Goal: Communication & Community: Answer question/provide support

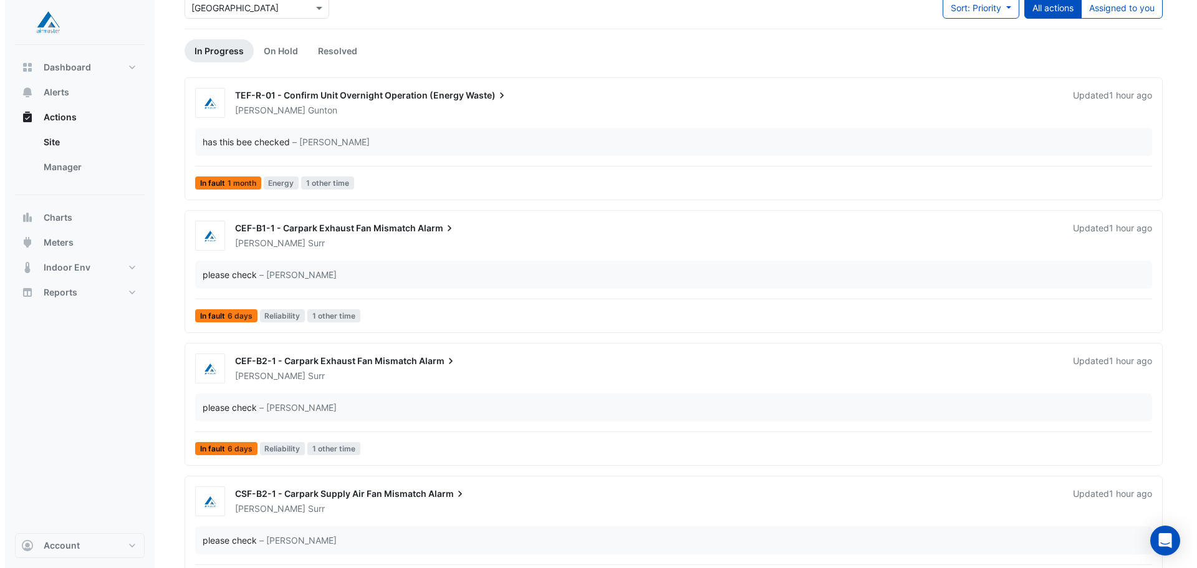
scroll to position [86, 0]
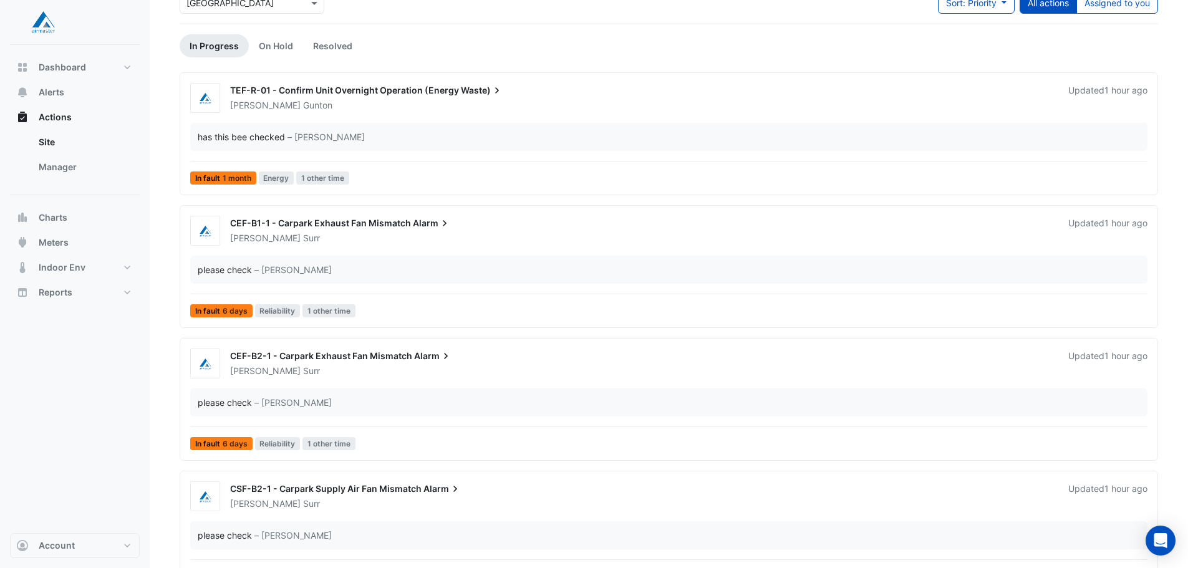
click at [403, 231] on div "CEF-B1-1 - Carpark Exhaust Fan Mismatch Alarm" at bounding box center [641, 224] width 823 height 15
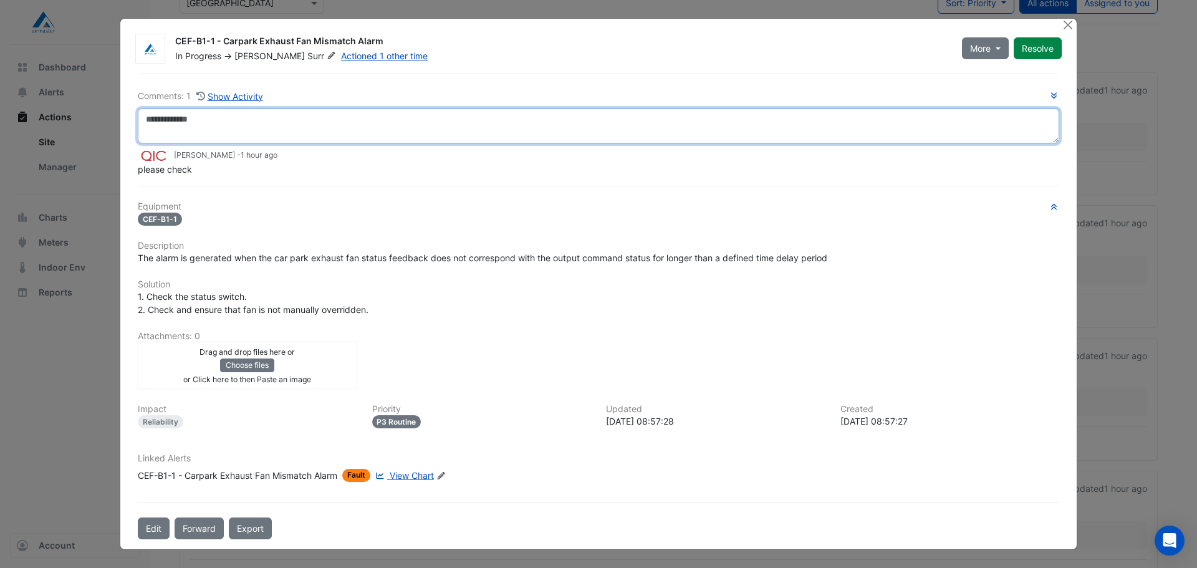
click at [213, 117] on textarea at bounding box center [599, 125] width 922 height 35
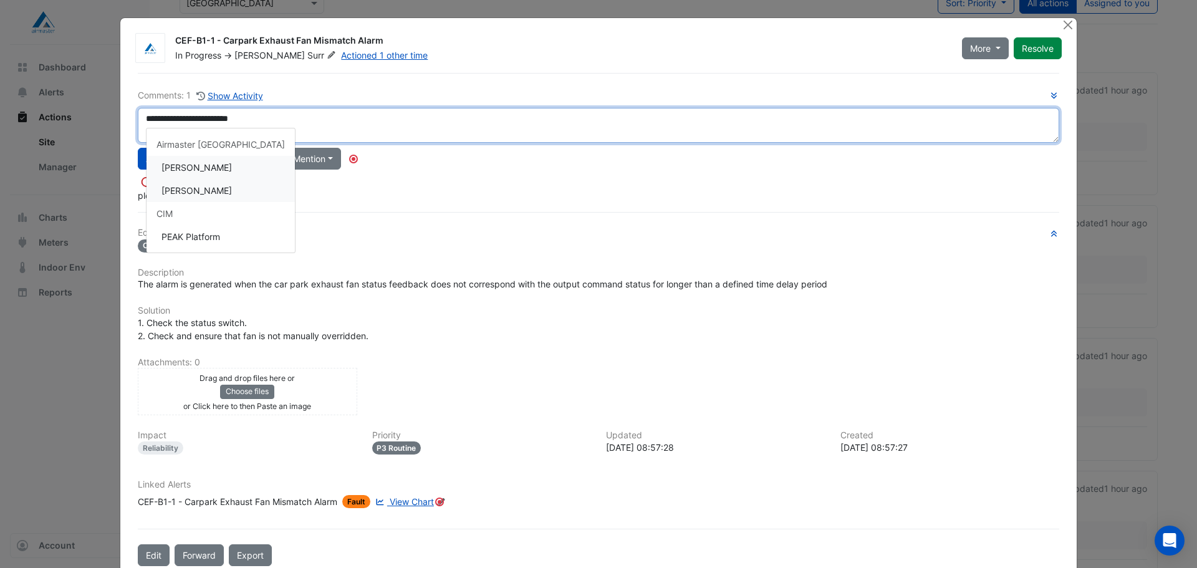
click at [198, 197] on div "**********" at bounding box center [599, 145] width 922 height 113
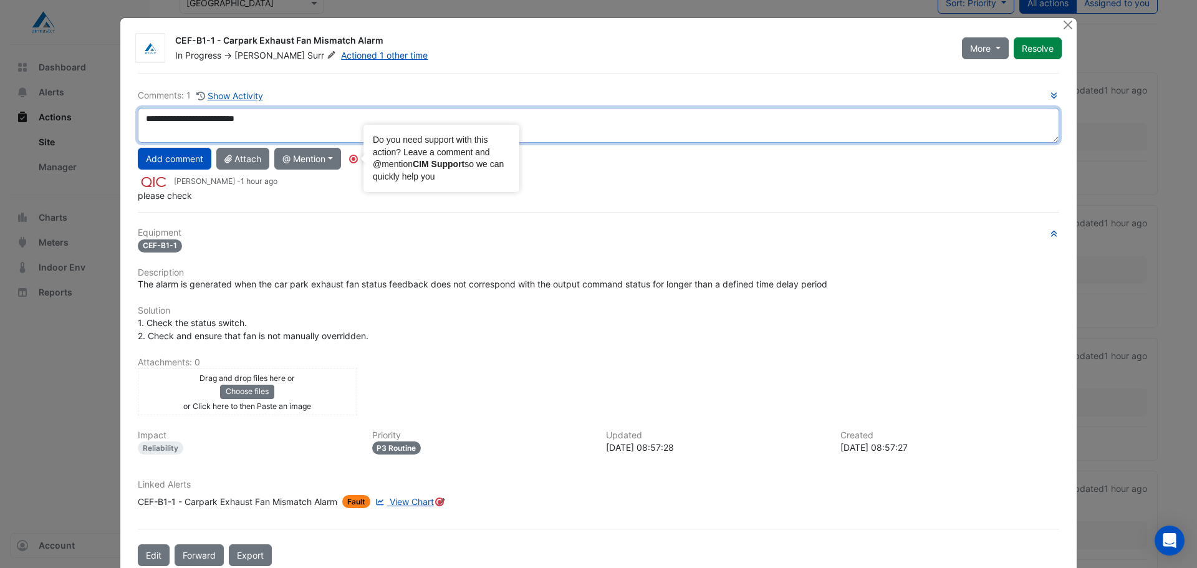
click at [309, 124] on textarea "**********" at bounding box center [599, 125] width 922 height 35
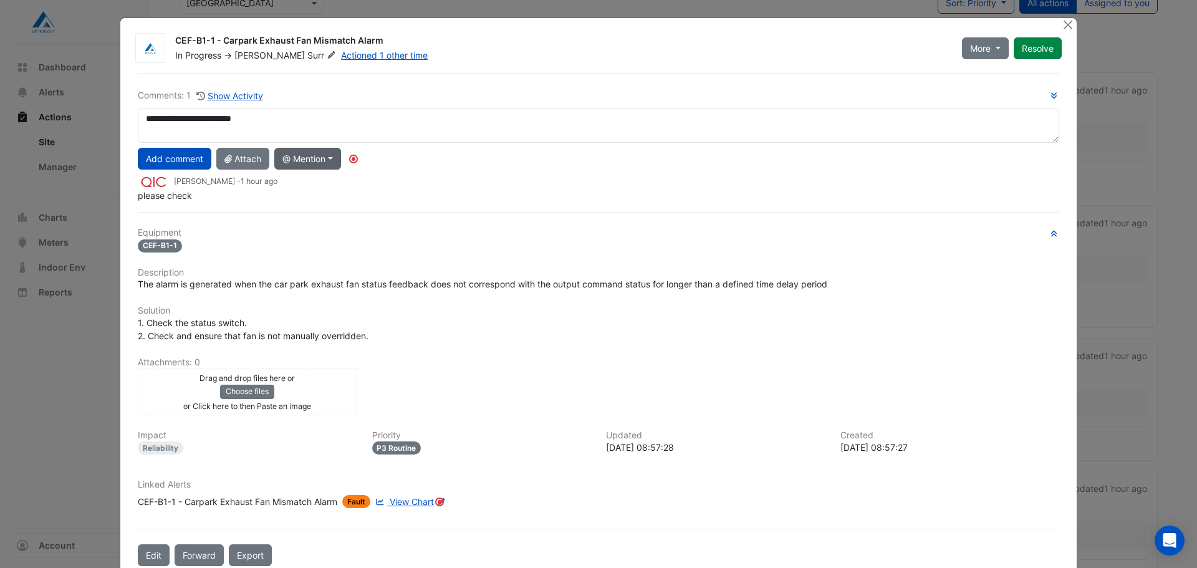
click at [334, 161] on button "@ Mention" at bounding box center [307, 159] width 67 height 22
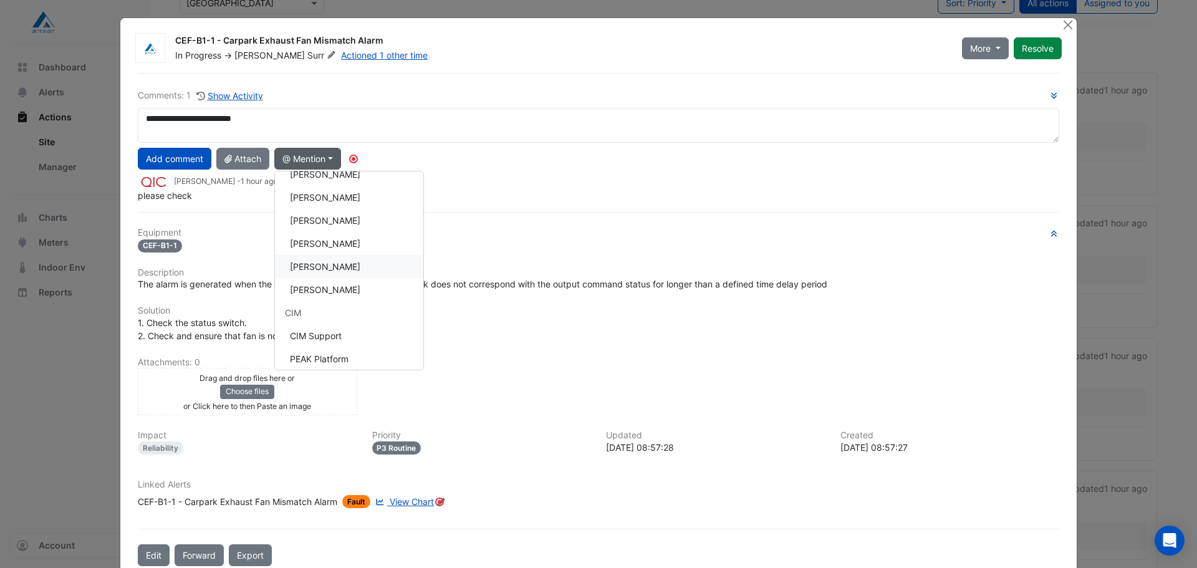
scroll to position [82, 0]
click at [336, 243] on button "[PERSON_NAME]" at bounding box center [349, 244] width 148 height 23
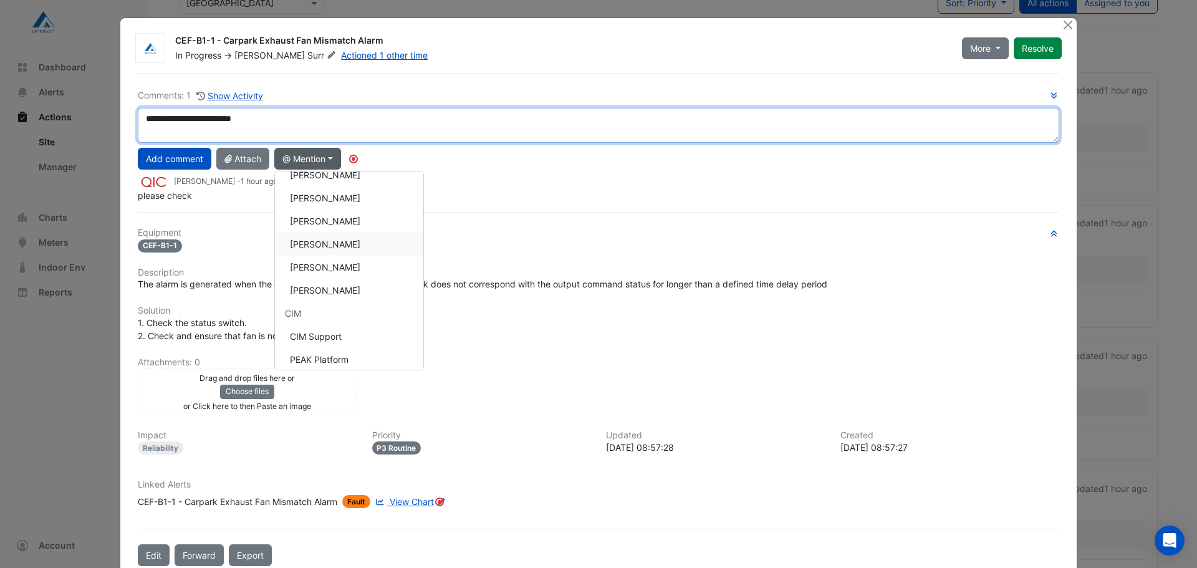
type textarea "**********"
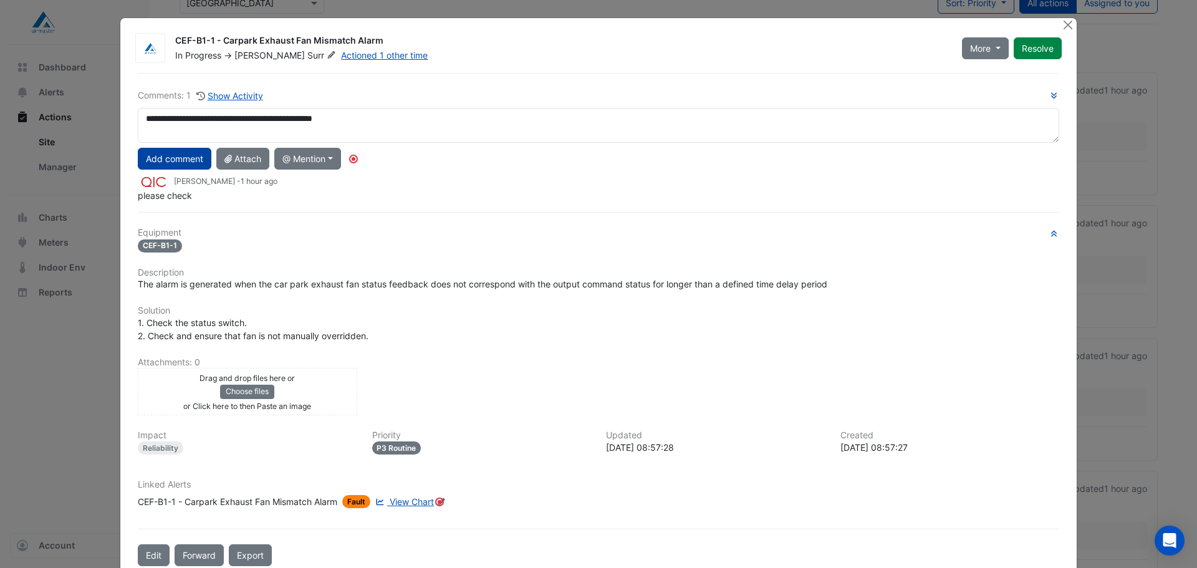
click at [167, 160] on button "Add comment" at bounding box center [175, 159] width 74 height 22
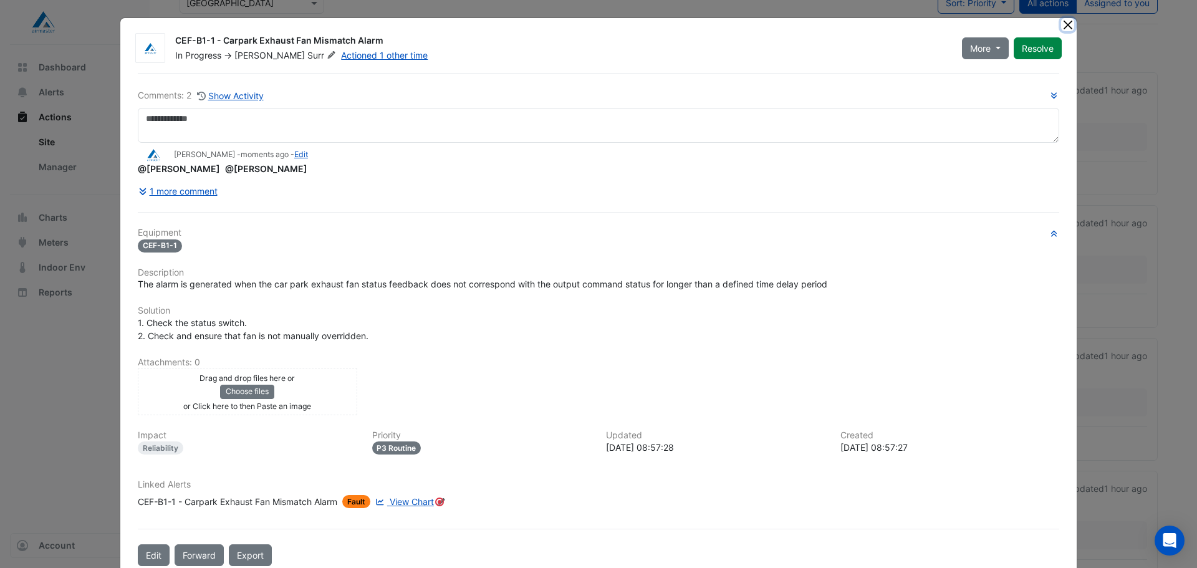
click at [1064, 28] on button "Close" at bounding box center [1067, 24] width 13 height 13
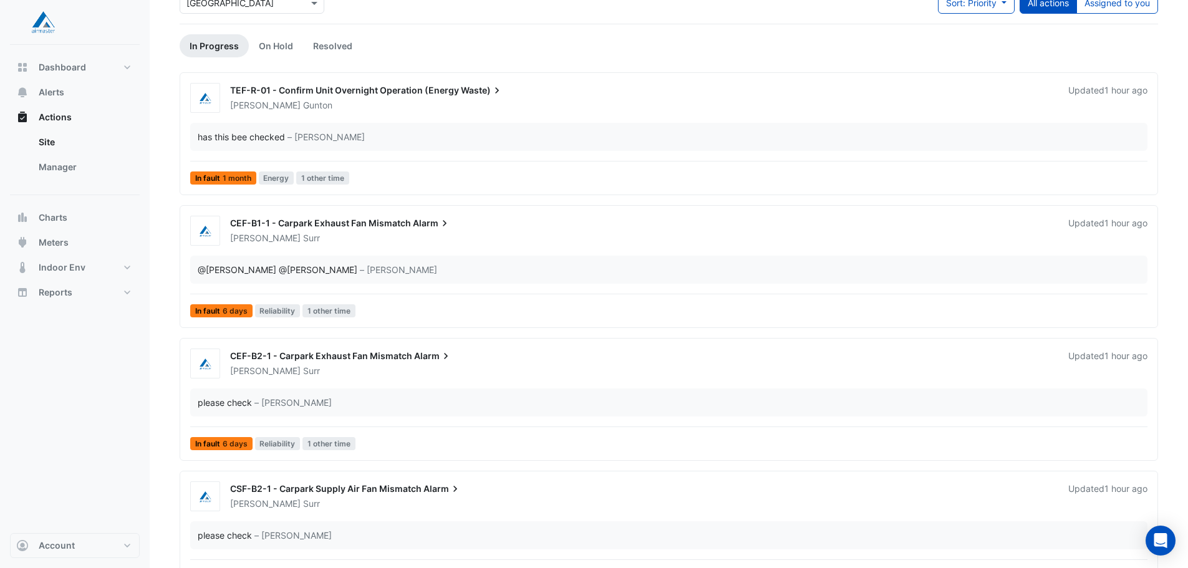
click at [378, 372] on div "[PERSON_NAME]" at bounding box center [642, 371] width 826 height 12
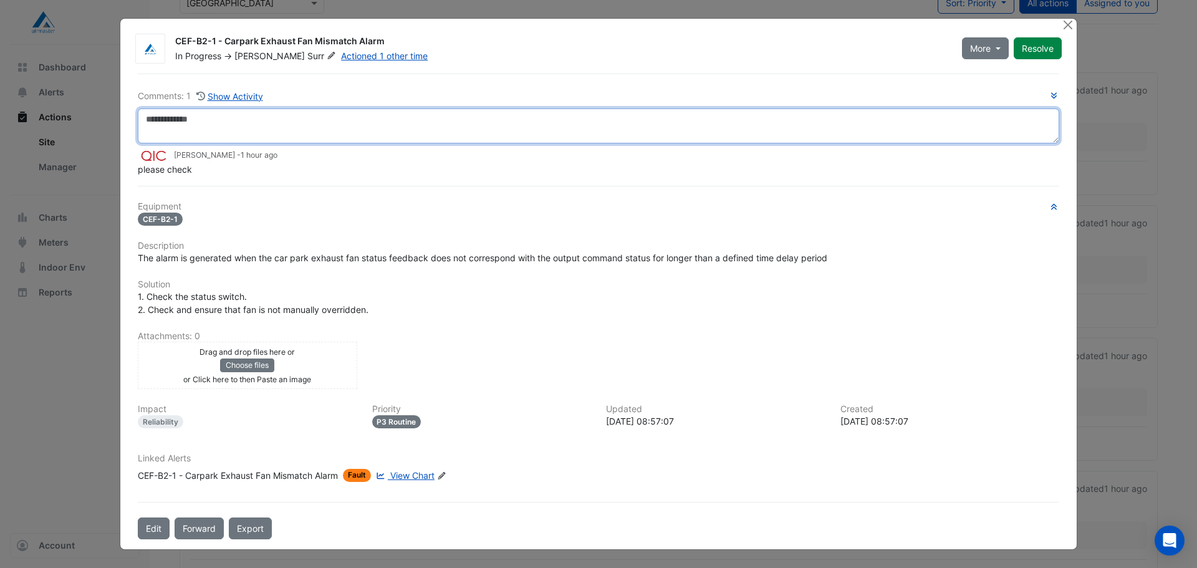
click at [260, 129] on textarea at bounding box center [599, 125] width 922 height 35
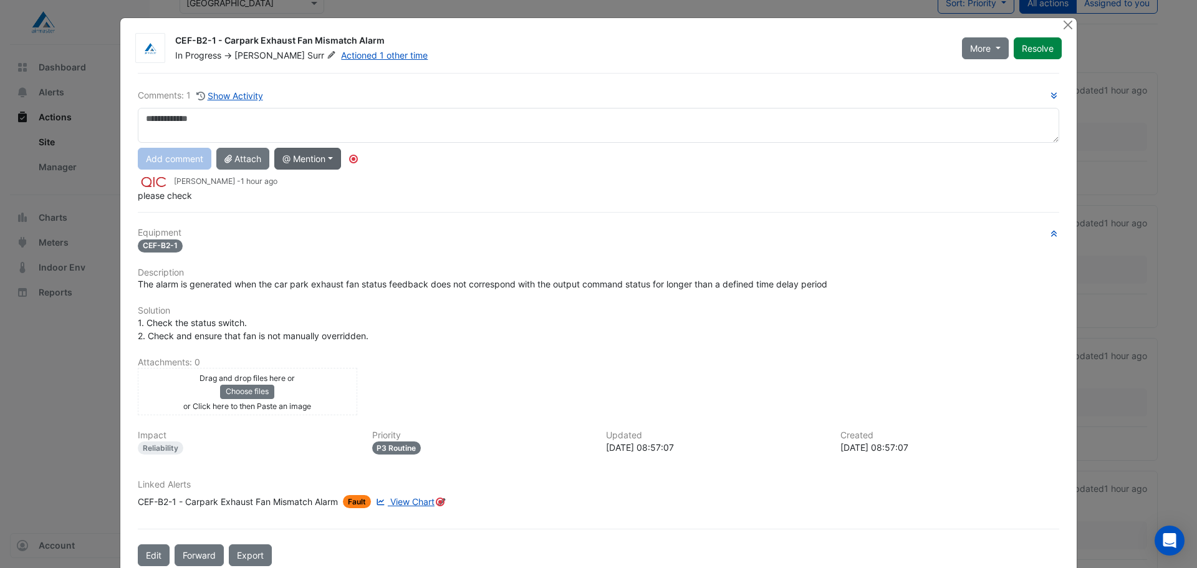
click at [341, 164] on button "@ Mention" at bounding box center [307, 159] width 67 height 22
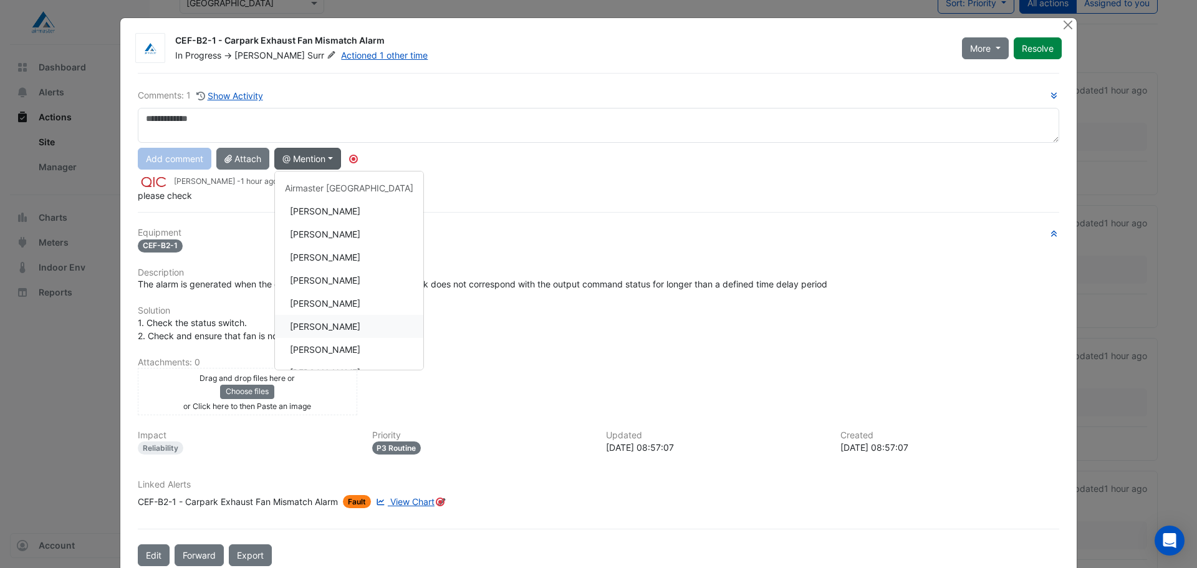
click at [345, 328] on button "[PERSON_NAME]" at bounding box center [349, 326] width 148 height 23
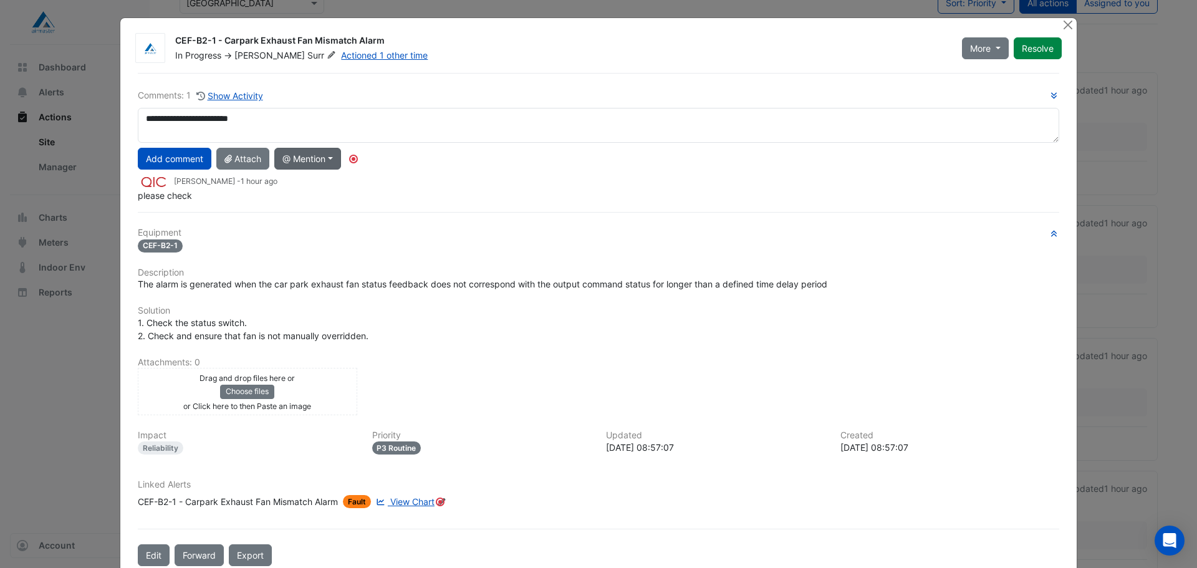
click at [325, 161] on button "@ Mention" at bounding box center [307, 159] width 67 height 22
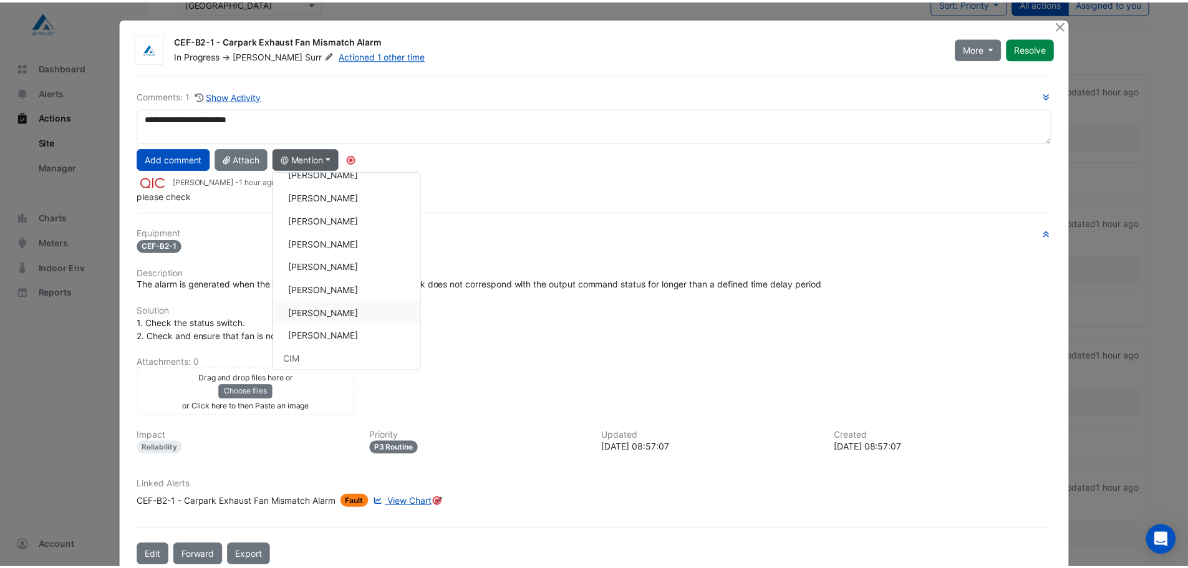
scroll to position [40, 0]
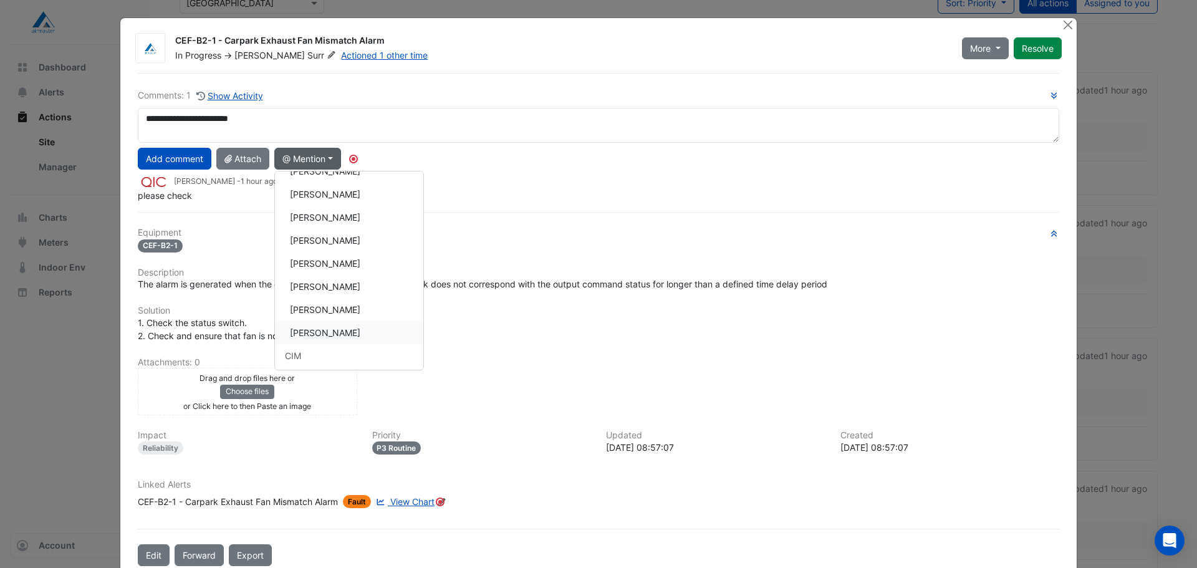
click at [337, 335] on button "[PERSON_NAME]" at bounding box center [349, 332] width 148 height 23
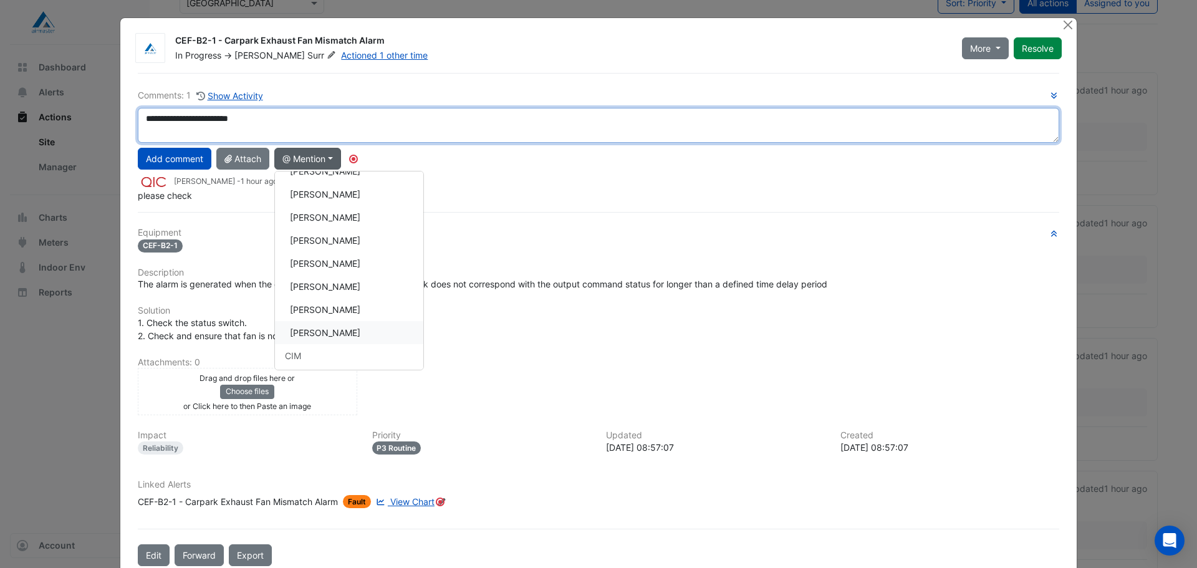
type textarea "**********"
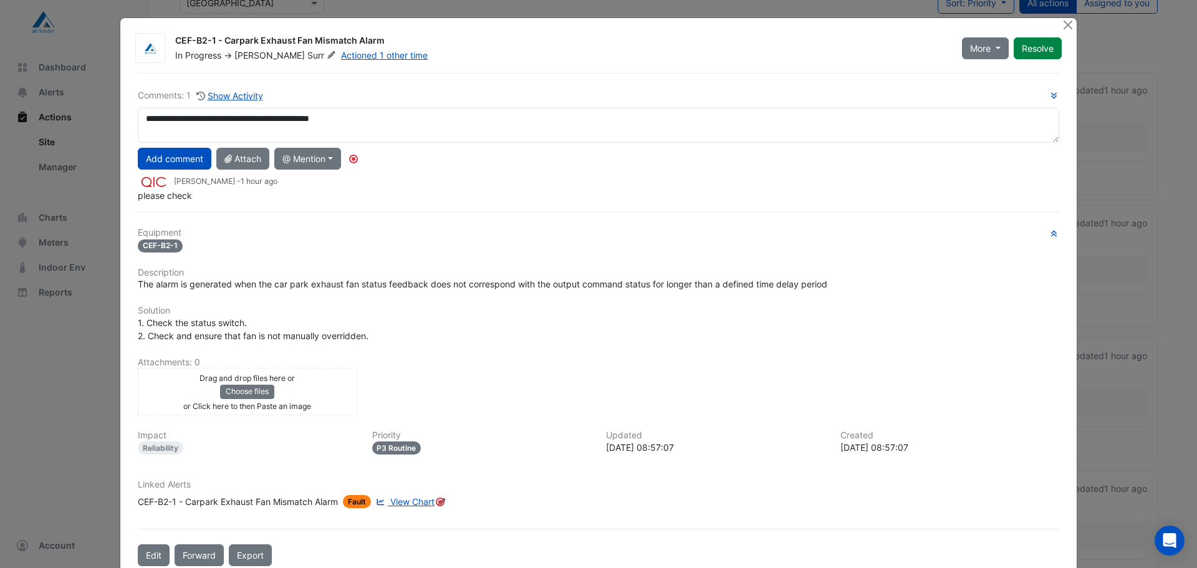
click at [504, 192] on div "please check" at bounding box center [599, 195] width 922 height 13
click at [195, 169] on button "Add comment" at bounding box center [175, 159] width 74 height 22
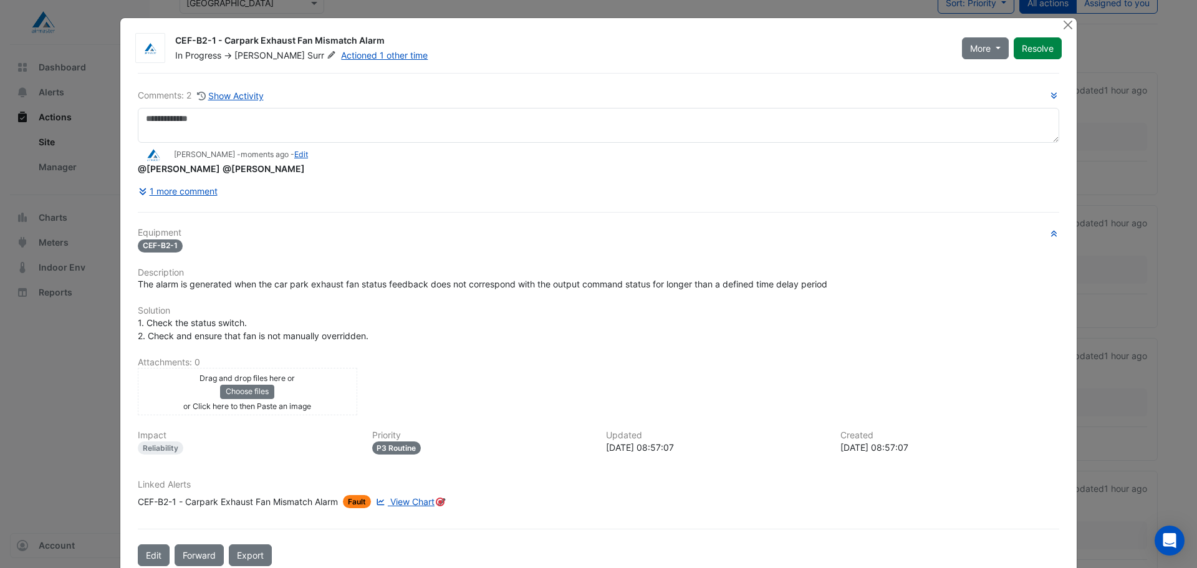
click at [1069, 32] on div "CEF-B2-1 - Carpark Exhaust Fan Mismatch Alarm In Progress -> [PERSON_NAME] Acti…" at bounding box center [598, 297] width 957 height 558
click at [1067, 31] on div at bounding box center [1069, 25] width 16 height 14
click at [1066, 28] on button "Close" at bounding box center [1067, 24] width 13 height 13
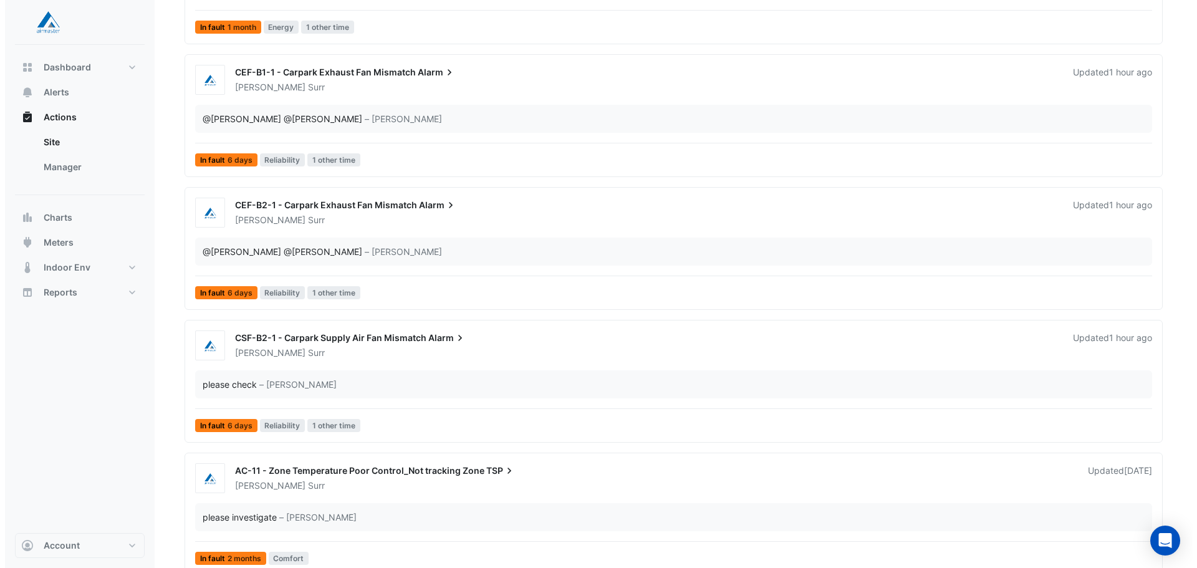
scroll to position [254, 0]
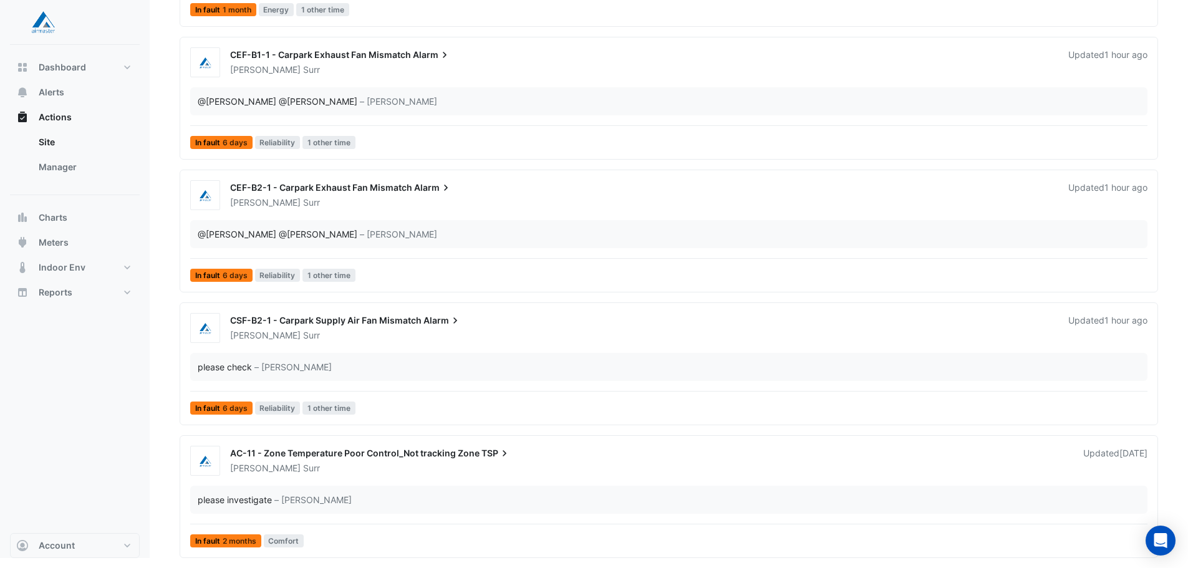
click at [218, 362] on div "please check" at bounding box center [225, 366] width 54 height 13
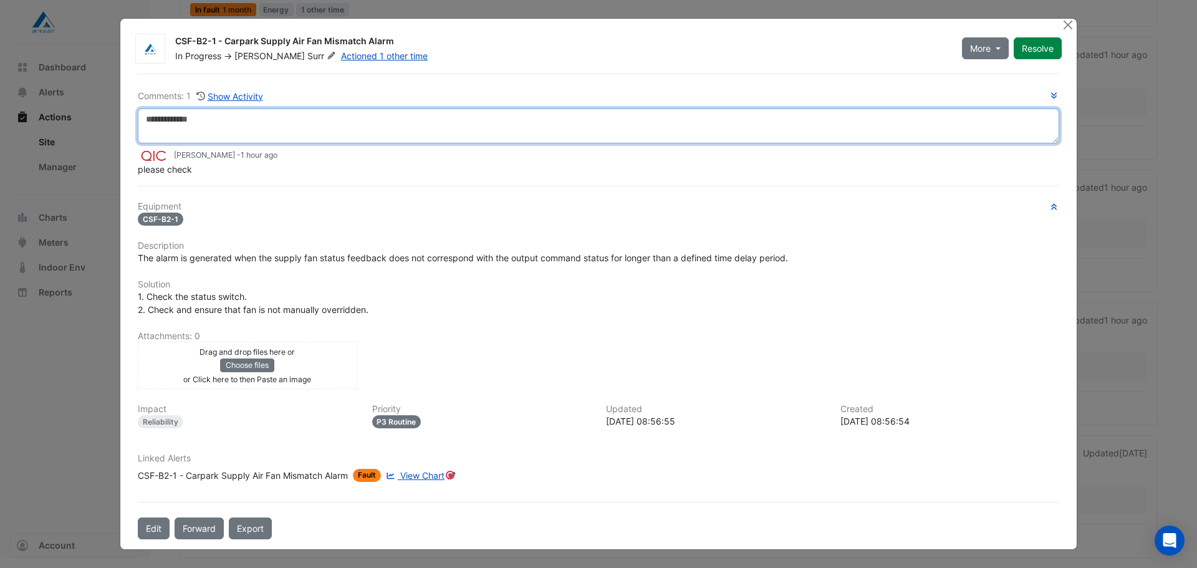
click at [314, 126] on textarea at bounding box center [599, 125] width 922 height 35
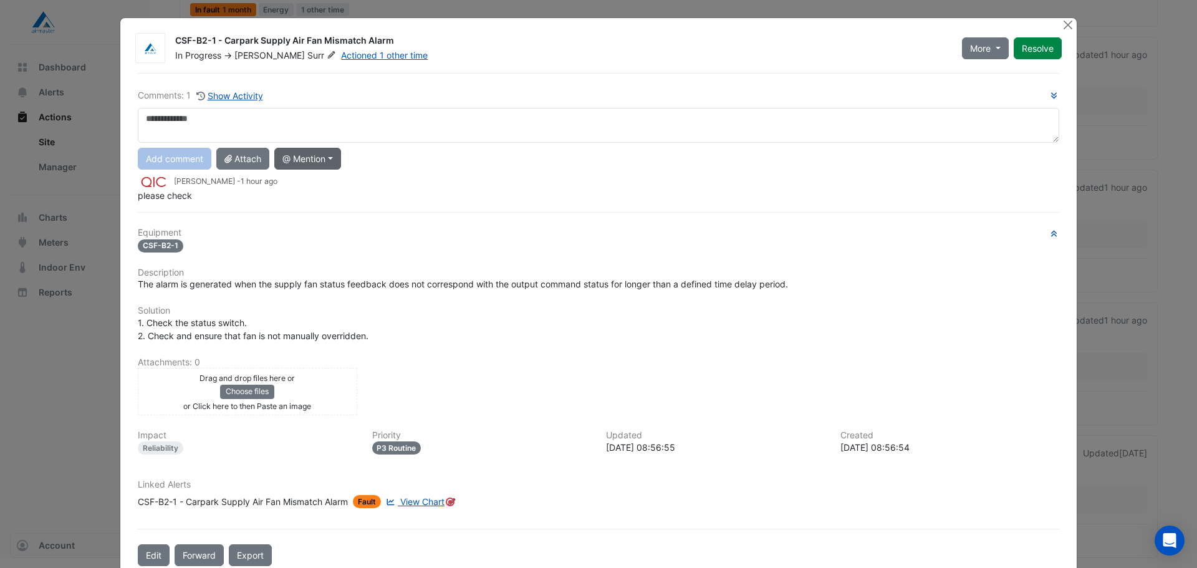
click at [304, 162] on button "@ Mention" at bounding box center [307, 159] width 67 height 22
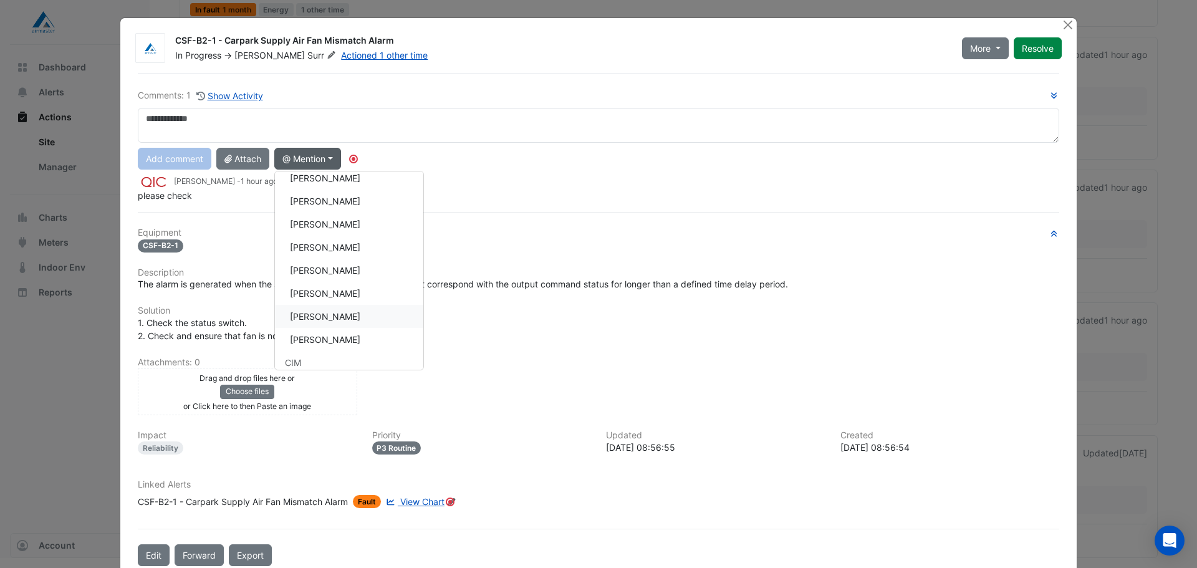
scroll to position [34, 0]
click at [340, 340] on button "[PERSON_NAME]" at bounding box center [349, 338] width 148 height 23
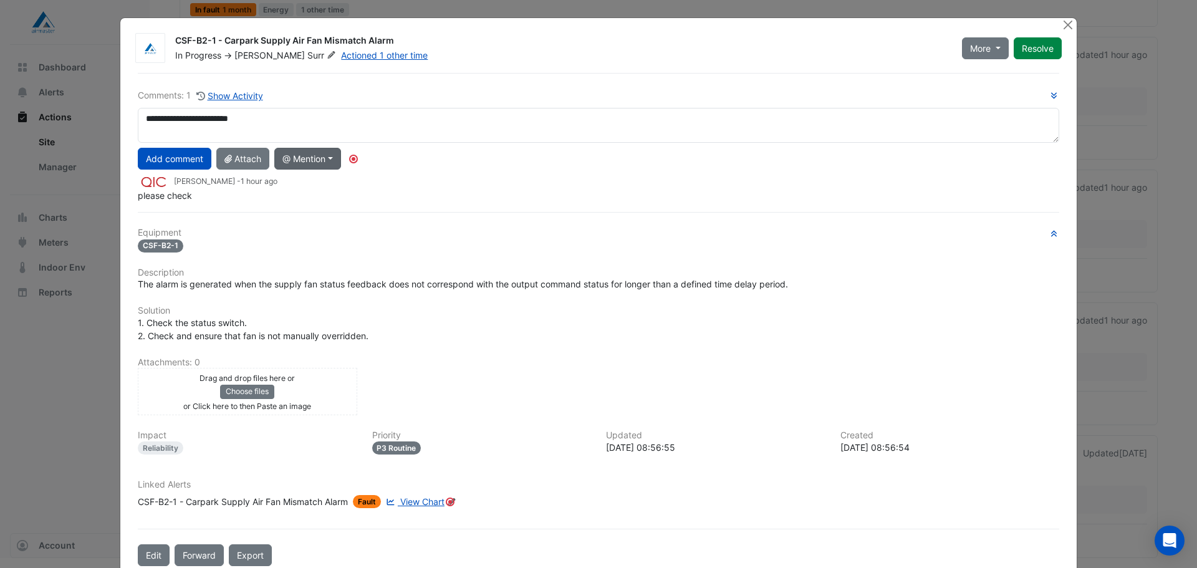
click at [308, 157] on button "@ Mention" at bounding box center [307, 159] width 67 height 22
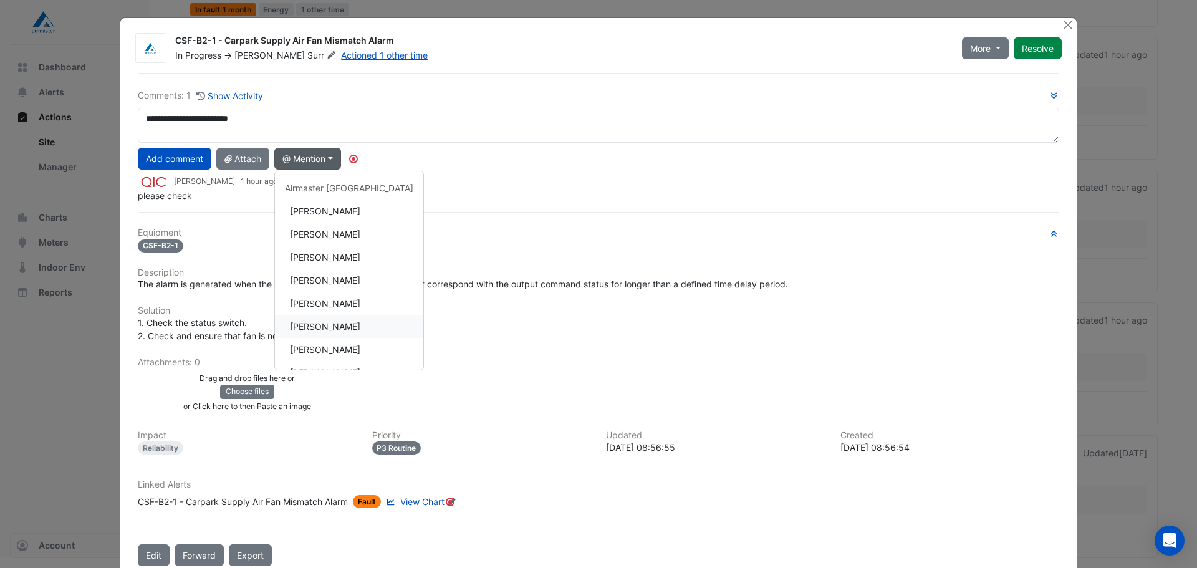
click at [330, 327] on button "[PERSON_NAME]" at bounding box center [349, 326] width 148 height 23
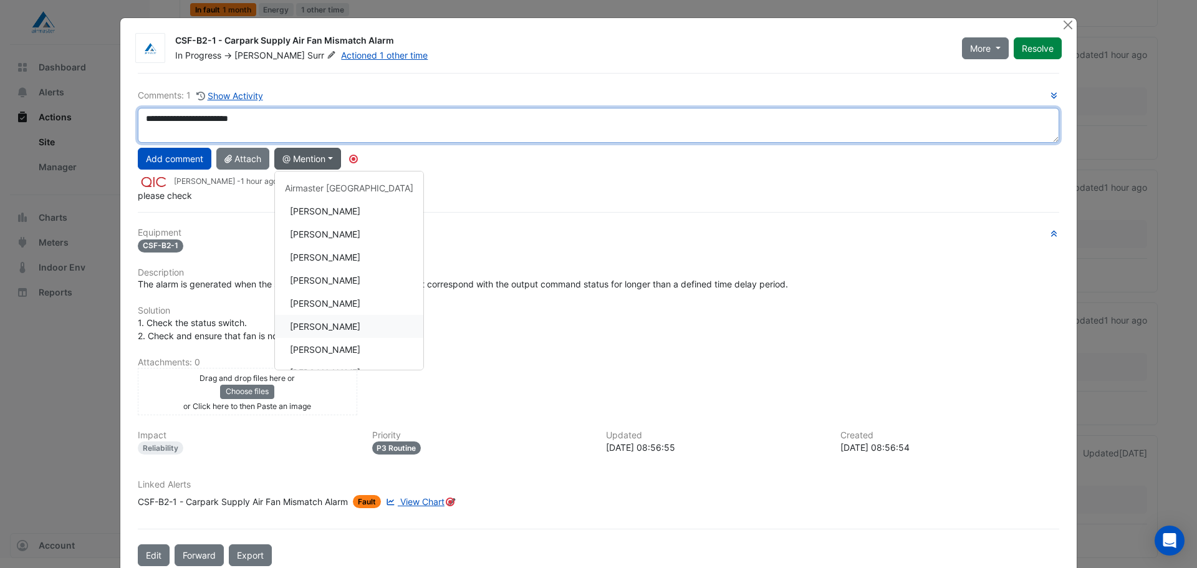
type textarea "**********"
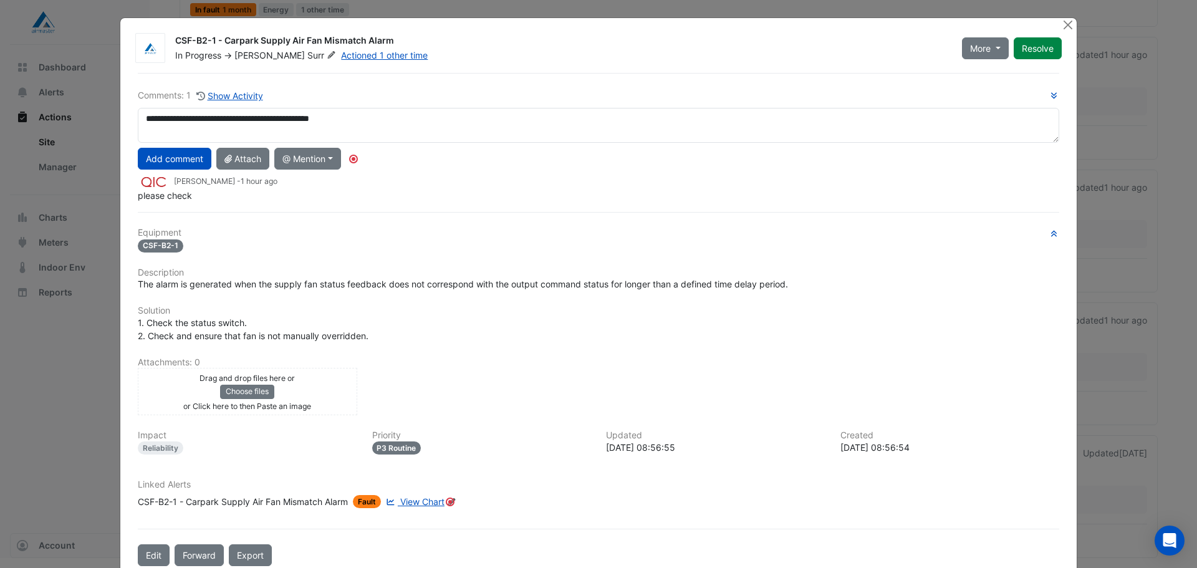
click at [175, 172] on div "**********" at bounding box center [599, 145] width 922 height 113
click at [177, 166] on button "Add comment" at bounding box center [175, 159] width 74 height 22
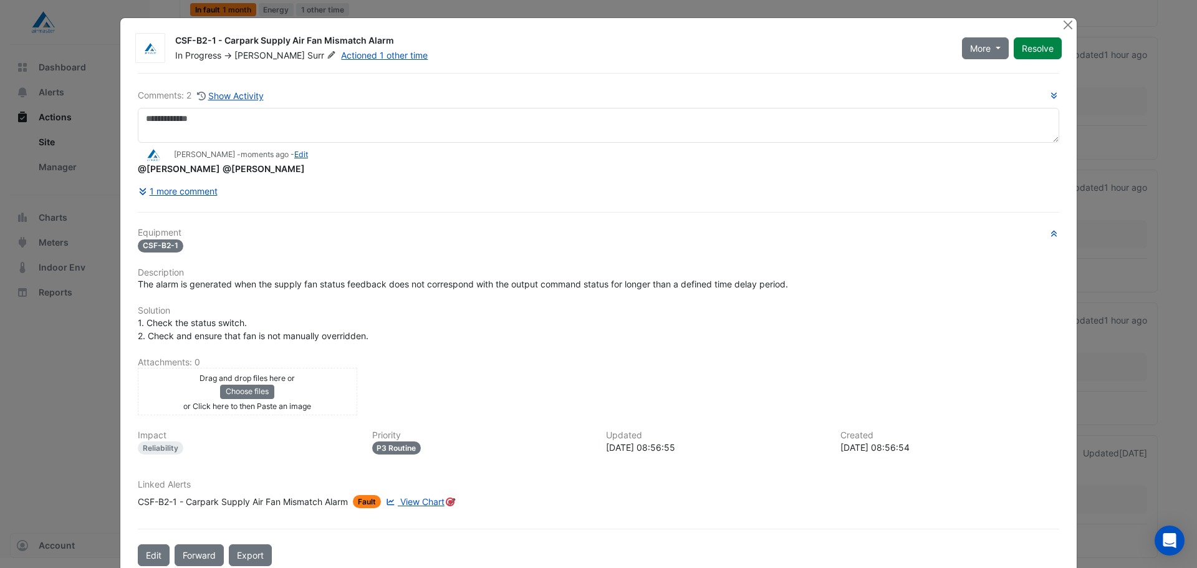
click at [1056, 25] on div "CSF-B2-1 - Carpark Supply Air Fan Mismatch Alarm In Progress -> [PERSON_NAME] A…" at bounding box center [598, 297] width 957 height 558
click at [1063, 25] on button "Close" at bounding box center [1067, 24] width 13 height 13
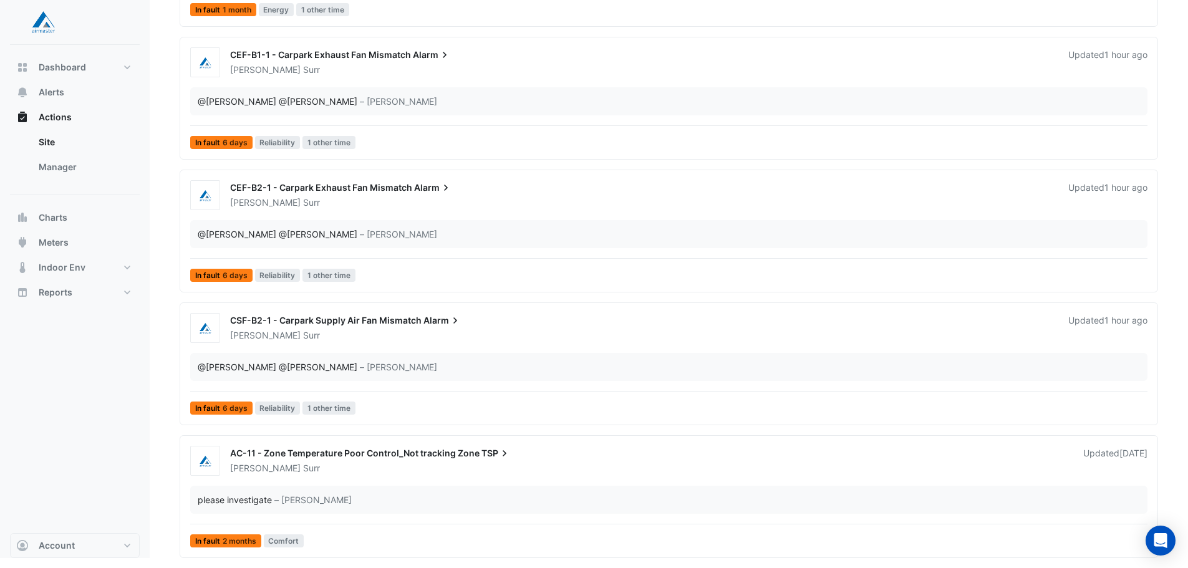
click at [374, 489] on div "please investigate – [PERSON_NAME]" at bounding box center [668, 500] width 957 height 28
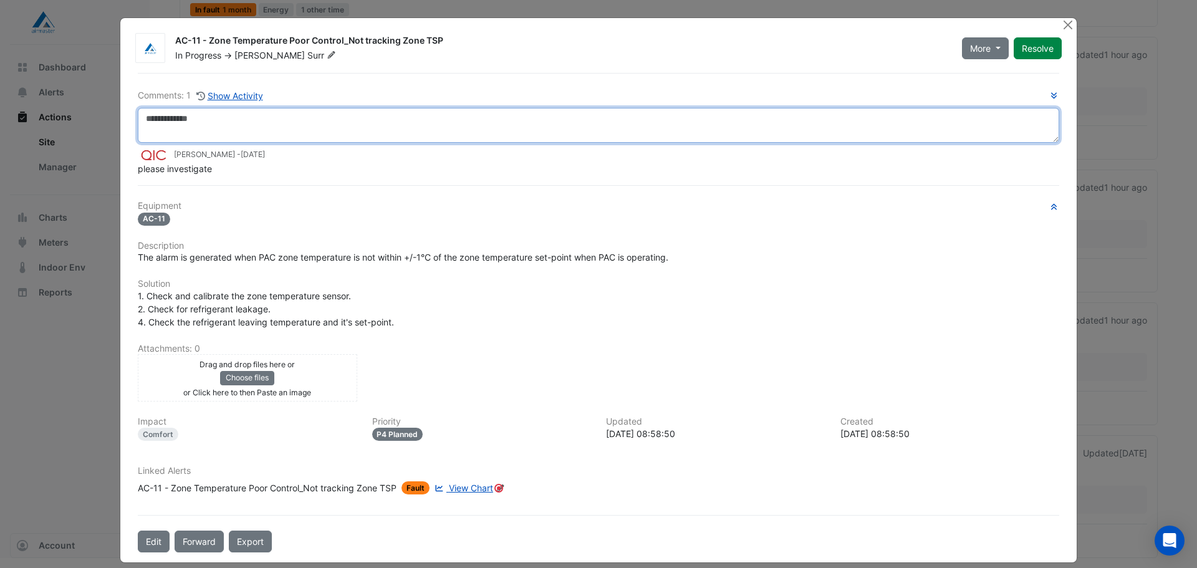
click at [289, 130] on textarea at bounding box center [599, 125] width 922 height 35
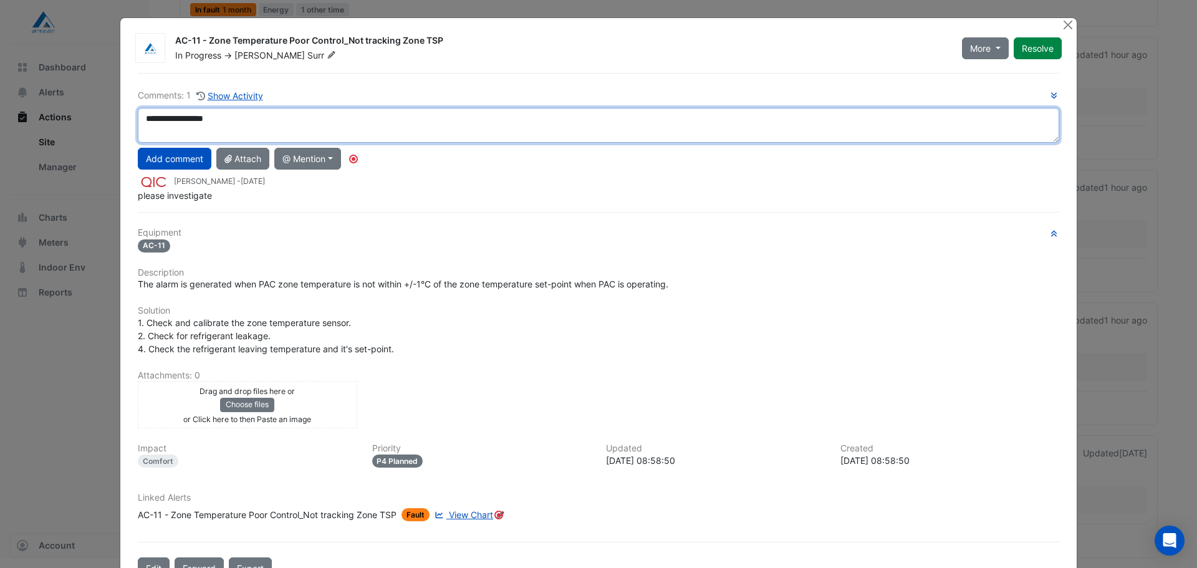
click at [254, 120] on textarea "**********" at bounding box center [599, 125] width 922 height 35
type textarea "*"
type textarea "**********"
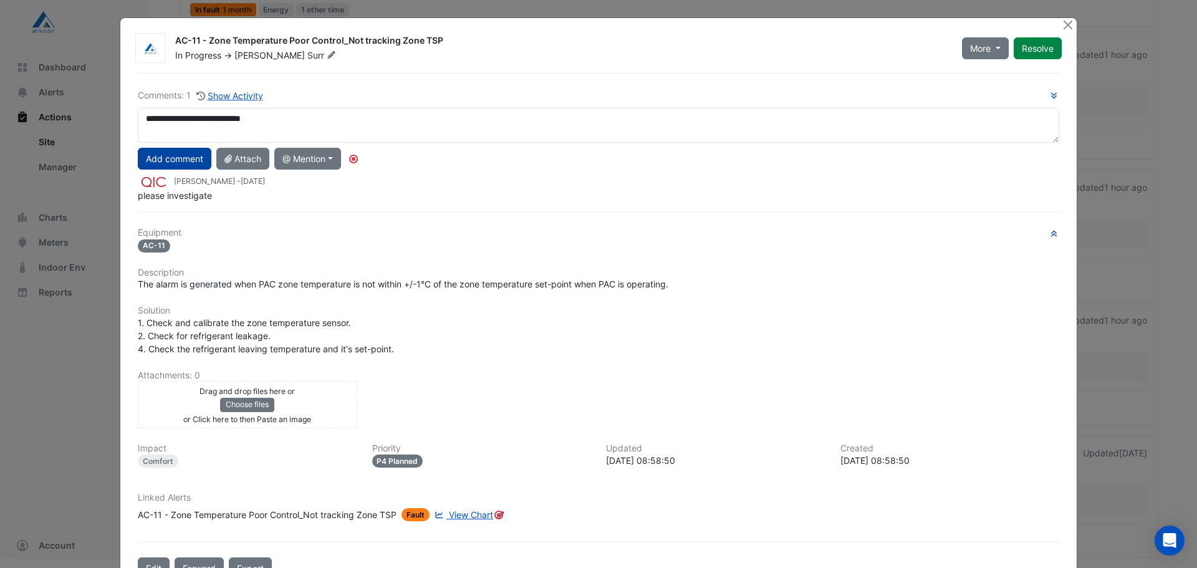
click at [180, 162] on button "Add comment" at bounding box center [175, 159] width 74 height 22
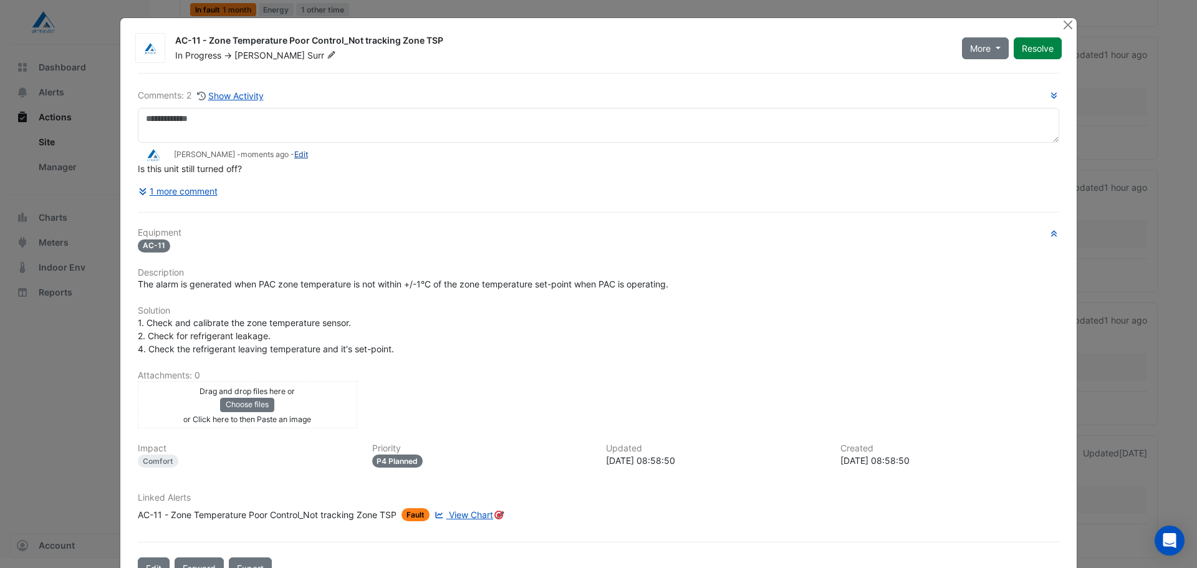
click at [294, 152] on link "Edit" at bounding box center [301, 154] width 14 height 9
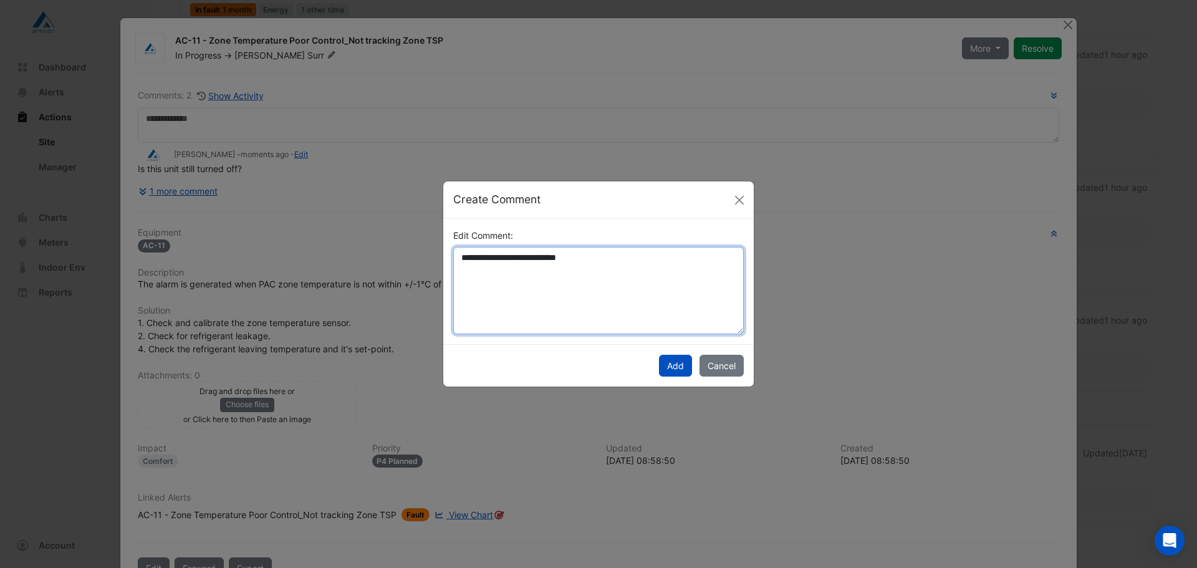
click at [605, 266] on textarea "**********" at bounding box center [598, 290] width 291 height 87
type textarea "*"
type textarea "**********"
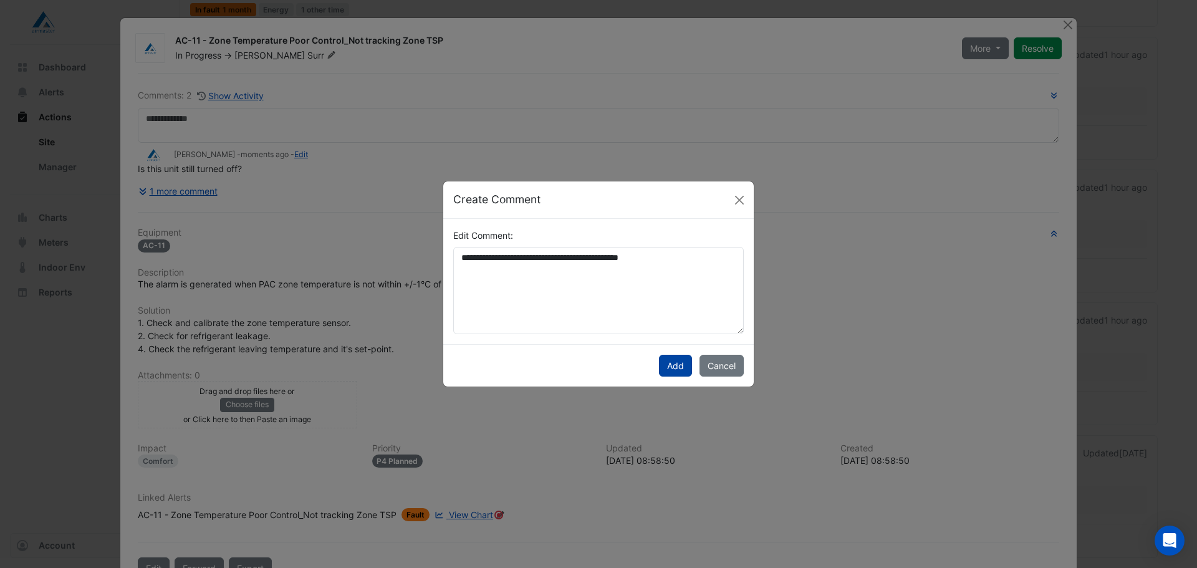
click at [680, 362] on button "Add" at bounding box center [675, 366] width 33 height 22
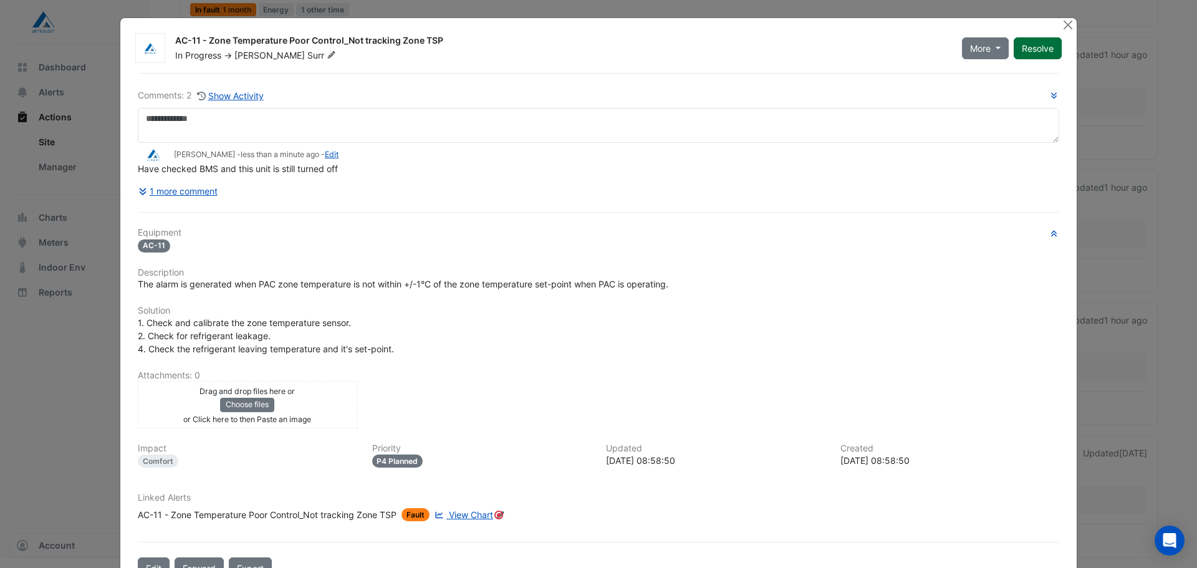
click at [1044, 44] on button "Resolve" at bounding box center [1038, 48] width 48 height 22
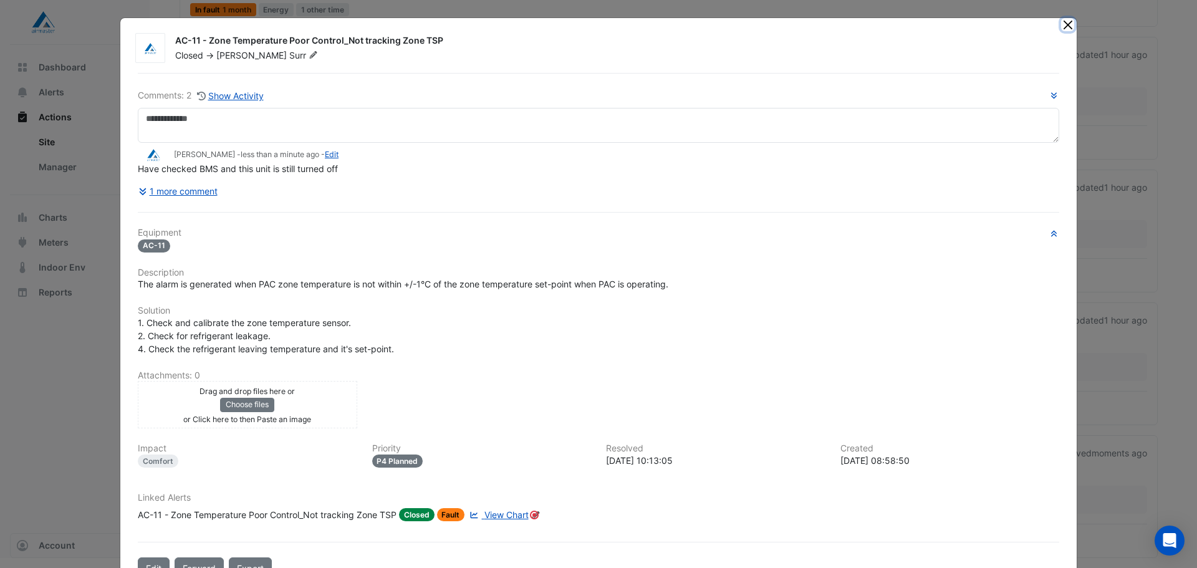
click at [1064, 27] on button "Close" at bounding box center [1067, 24] width 13 height 13
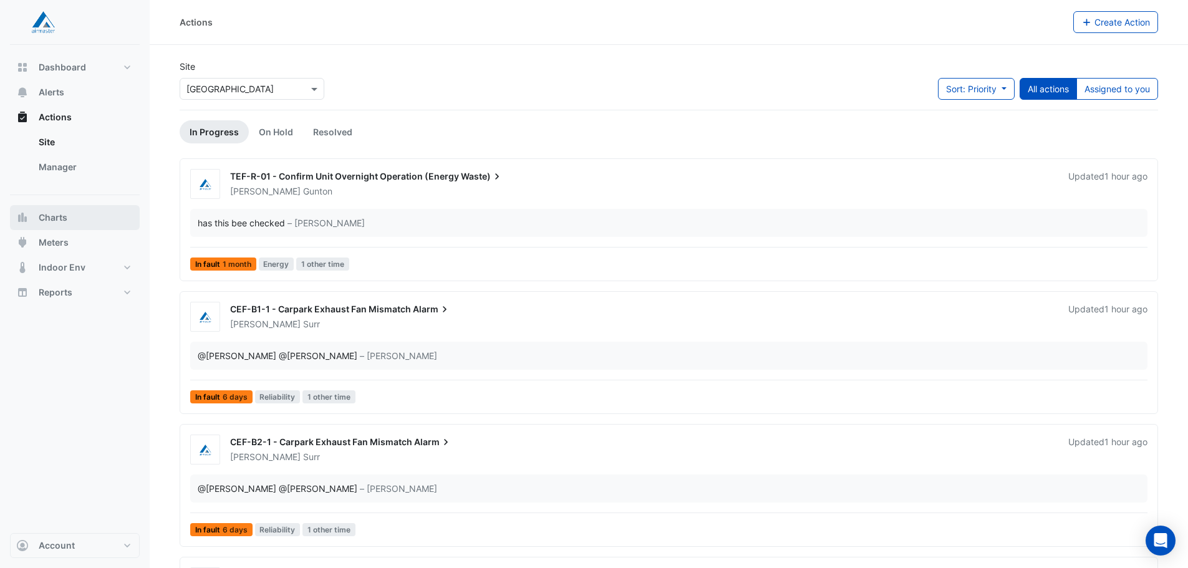
click at [45, 211] on button "Charts" at bounding box center [75, 217] width 130 height 25
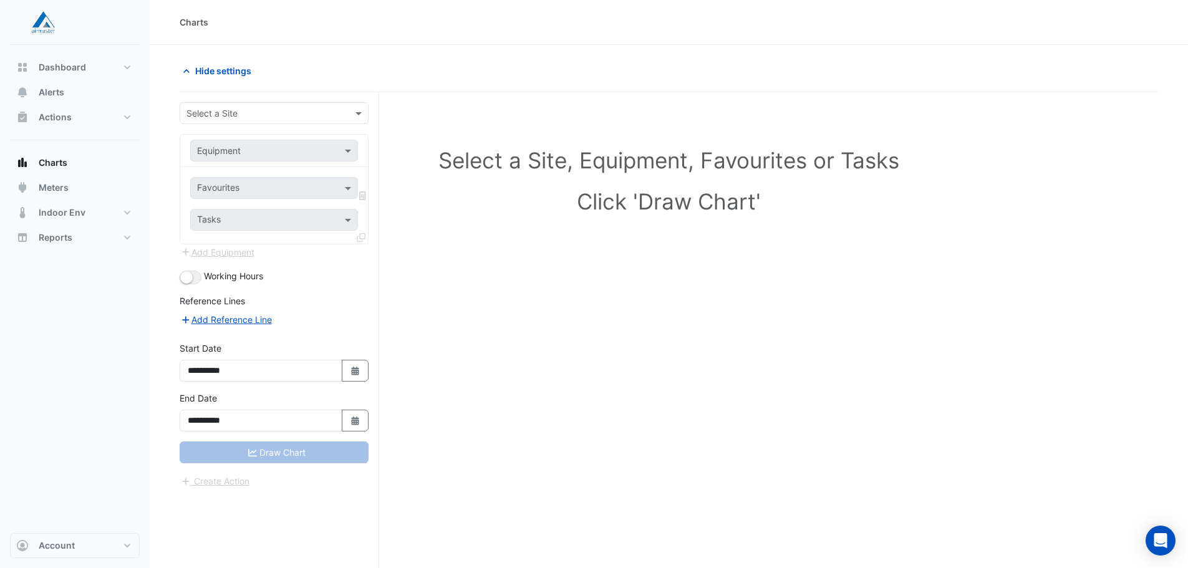
click at [350, 106] on div at bounding box center [274, 113] width 188 height 14
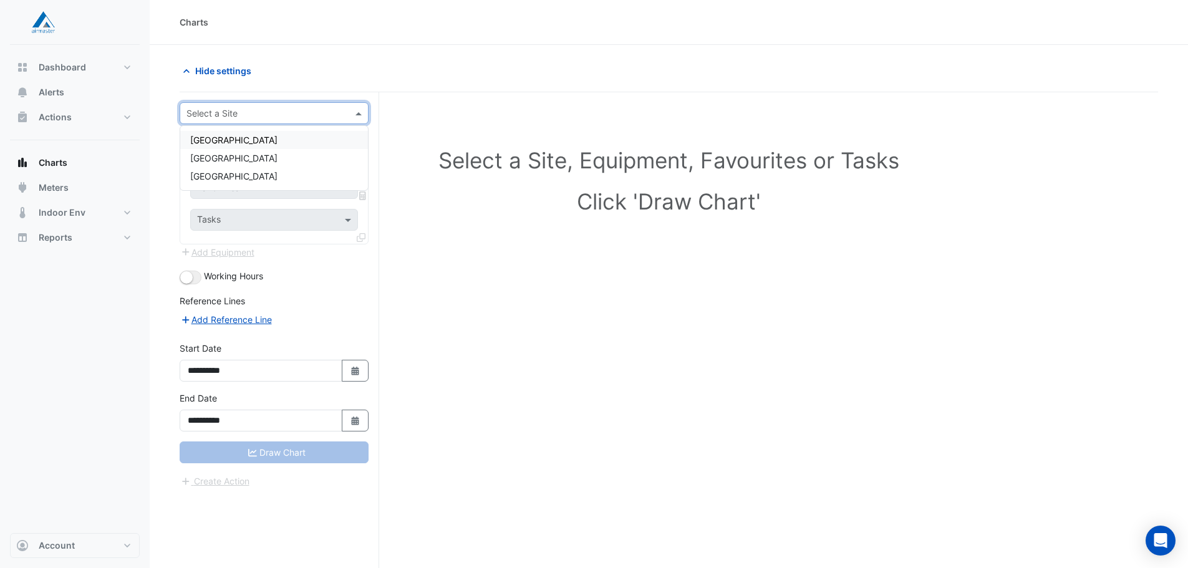
click at [309, 139] on div "[GEOGRAPHIC_DATA]" at bounding box center [274, 140] width 188 height 18
click at [356, 149] on span at bounding box center [350, 150] width 16 height 13
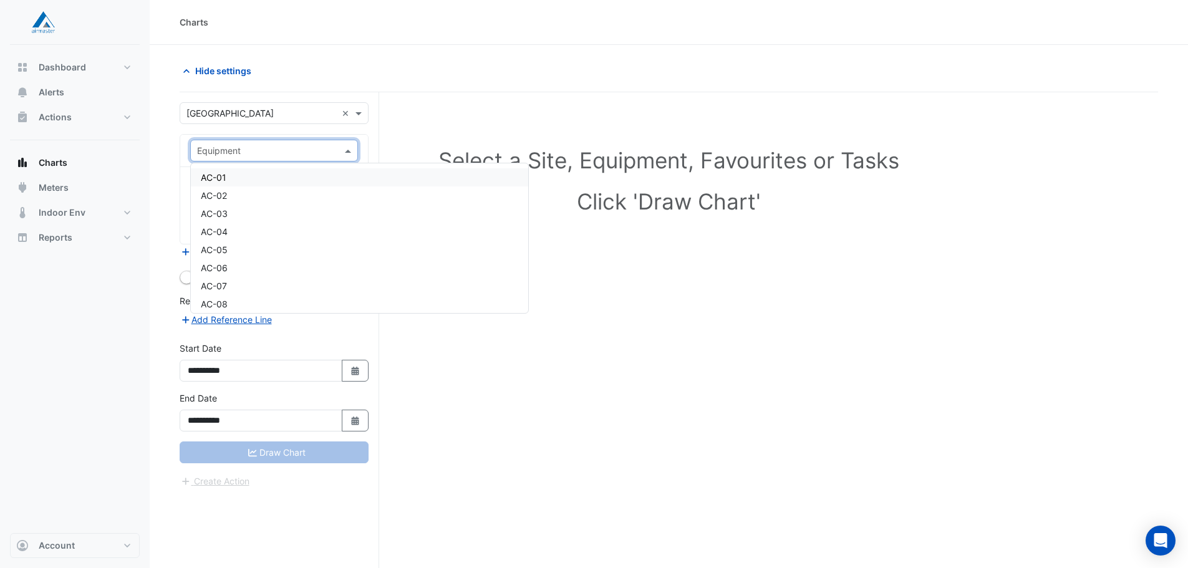
click at [346, 181] on div "AC-01" at bounding box center [359, 177] width 337 height 18
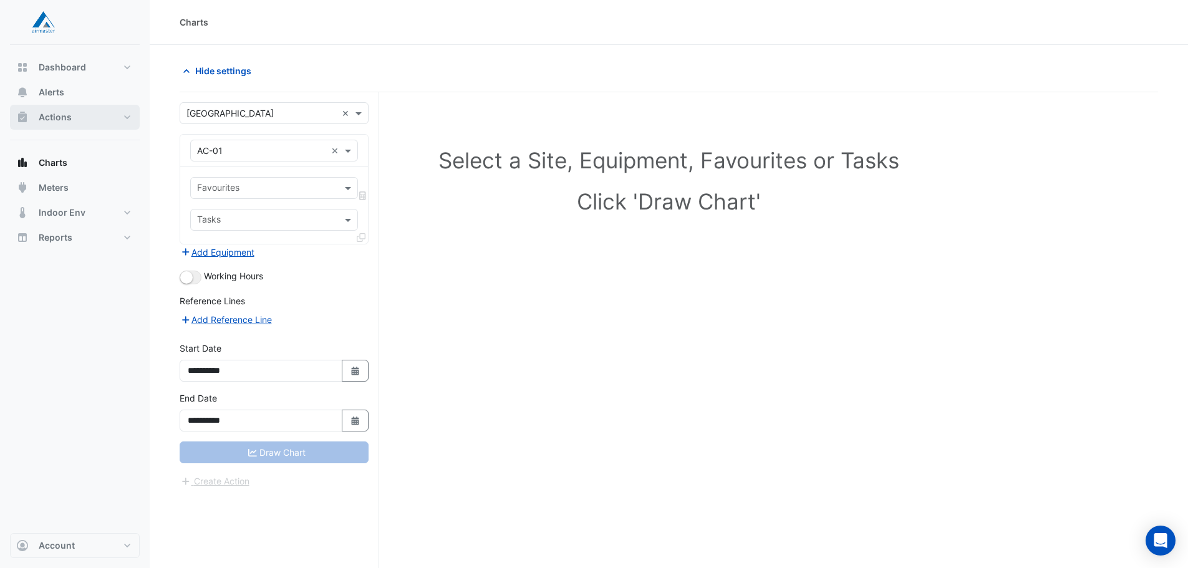
click at [118, 120] on button "Actions" at bounding box center [75, 117] width 130 height 25
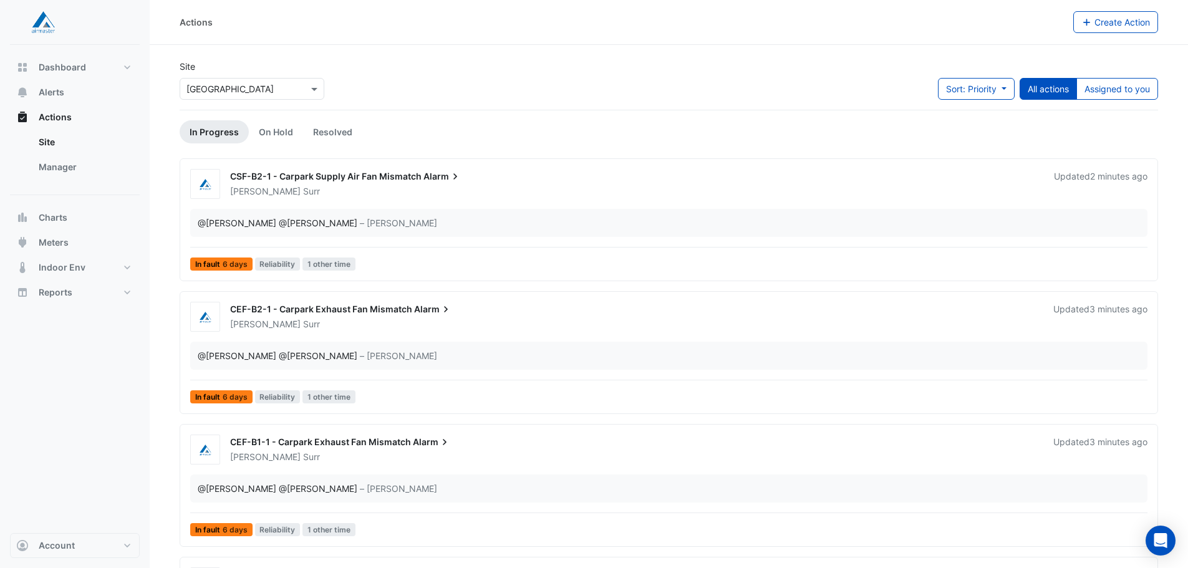
click at [409, 178] on span "CSF-B2-1 - Carpark Supply Air Fan Mismatch" at bounding box center [325, 176] width 191 height 11
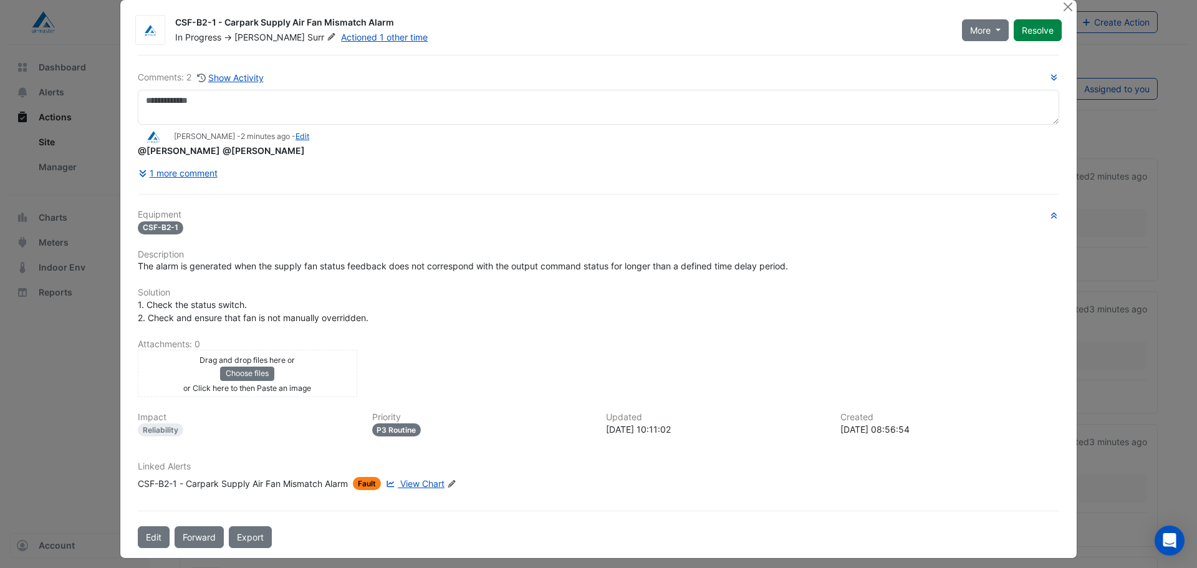
scroll to position [26, 0]
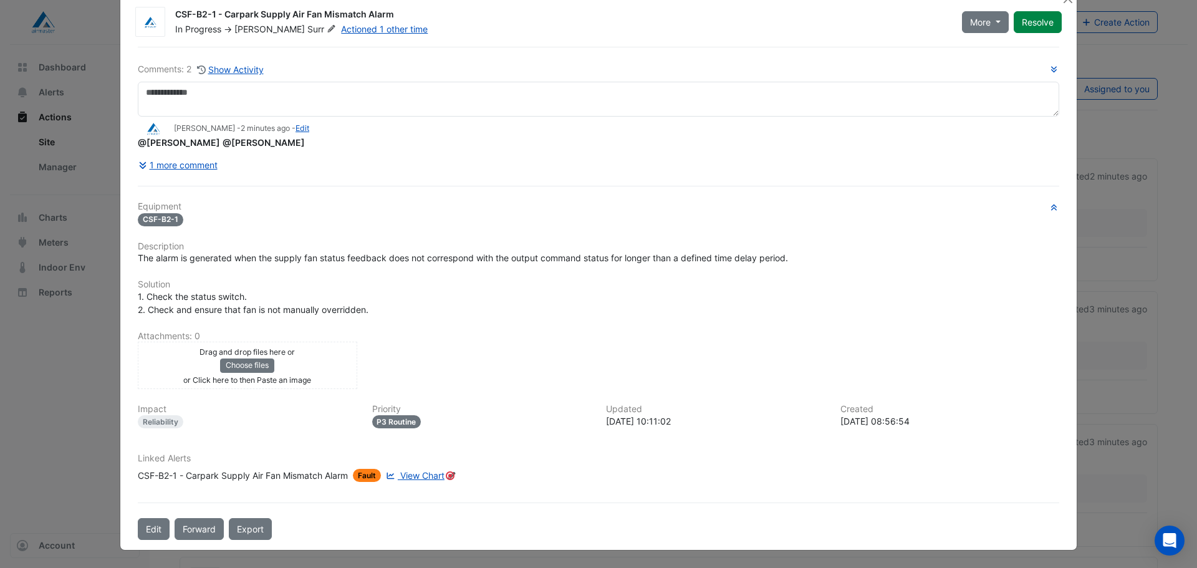
click at [409, 472] on span "View Chart" at bounding box center [422, 475] width 44 height 11
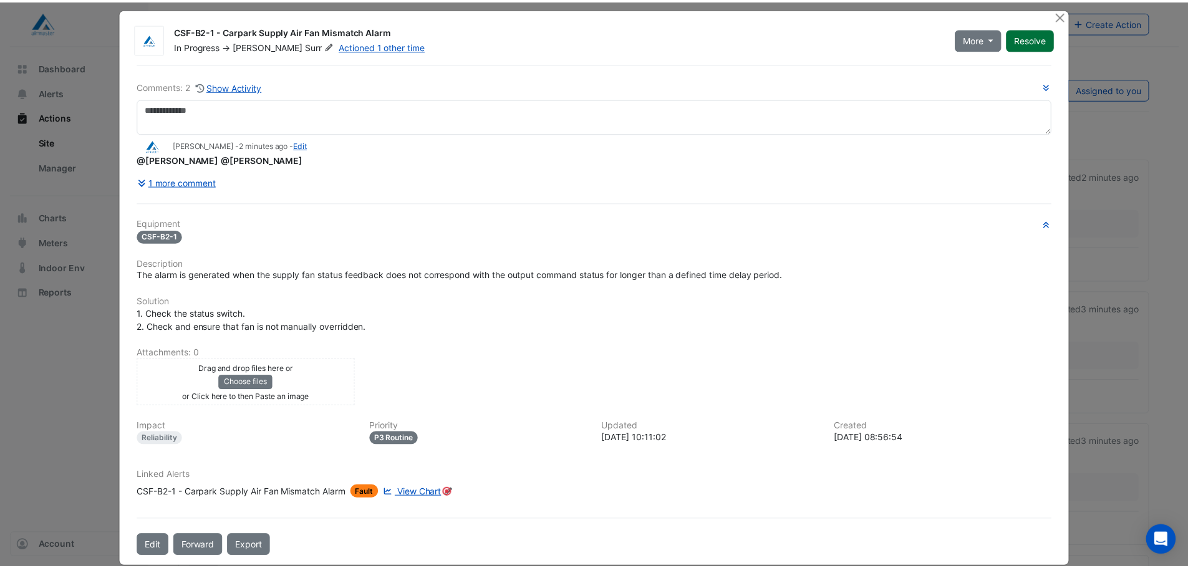
scroll to position [0, 0]
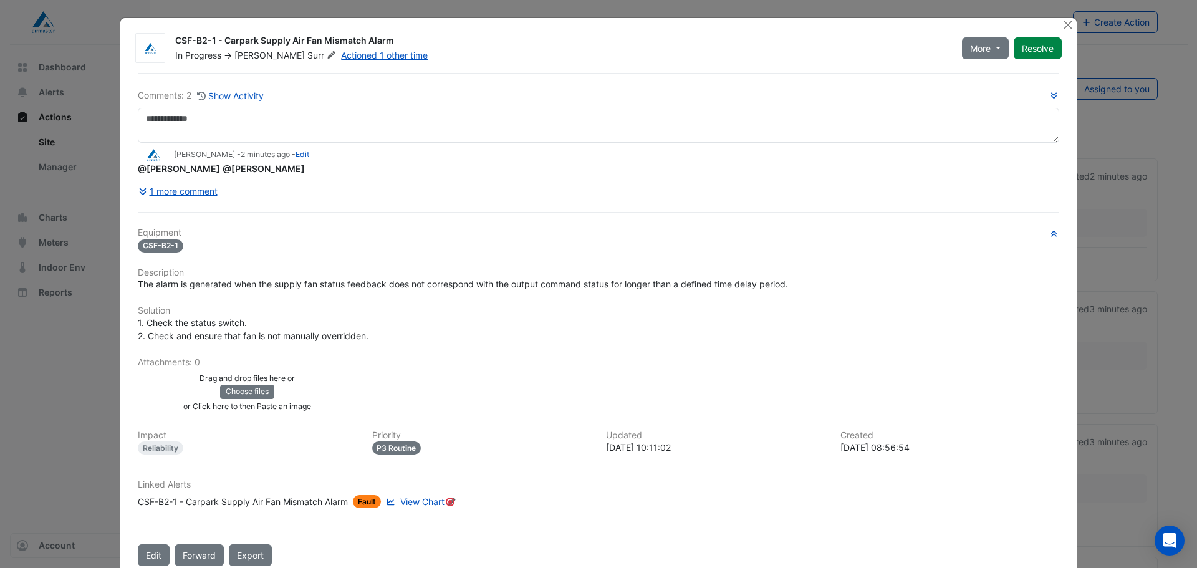
click at [1071, 25] on div at bounding box center [1069, 25] width 16 height 14
click at [1065, 25] on button "Close" at bounding box center [1067, 24] width 13 height 13
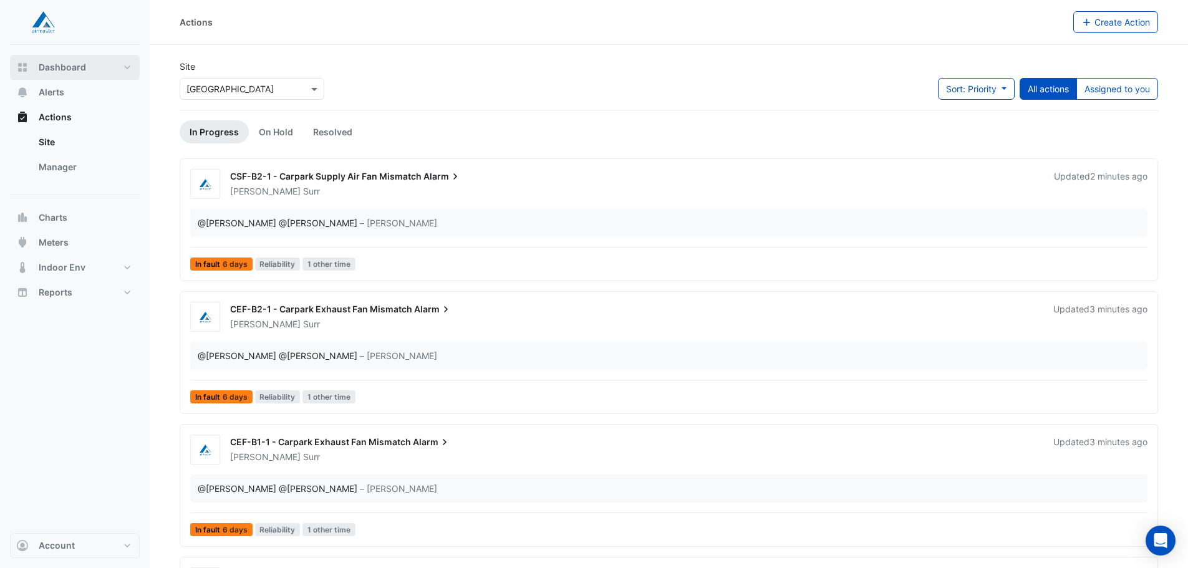
click at [72, 65] on span "Dashboard" at bounding box center [62, 67] width 47 height 12
select select "**"
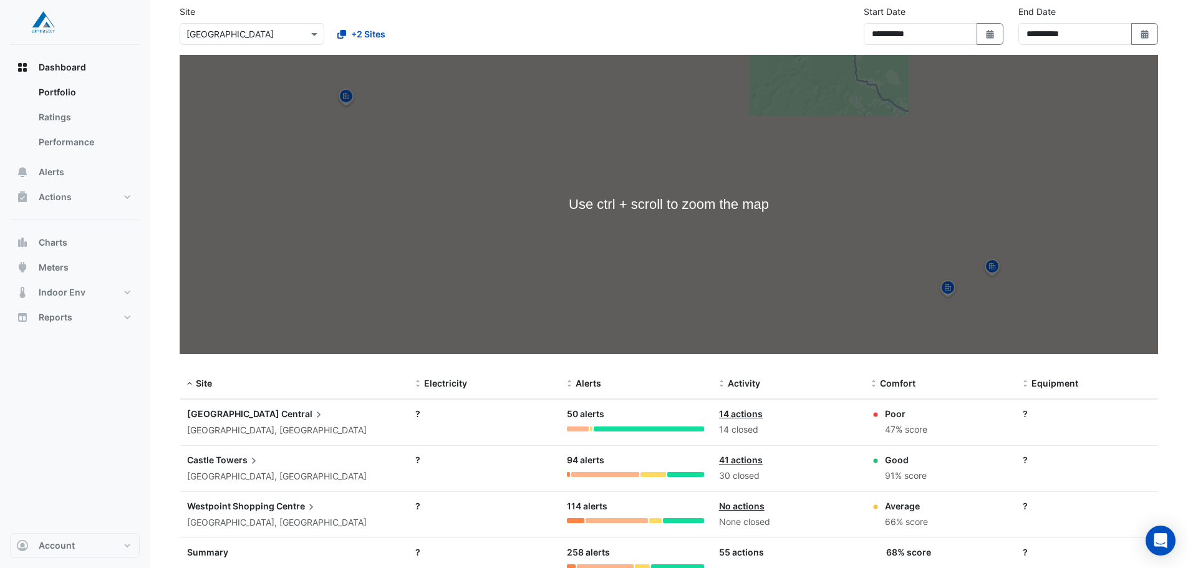
scroll to position [87, 0]
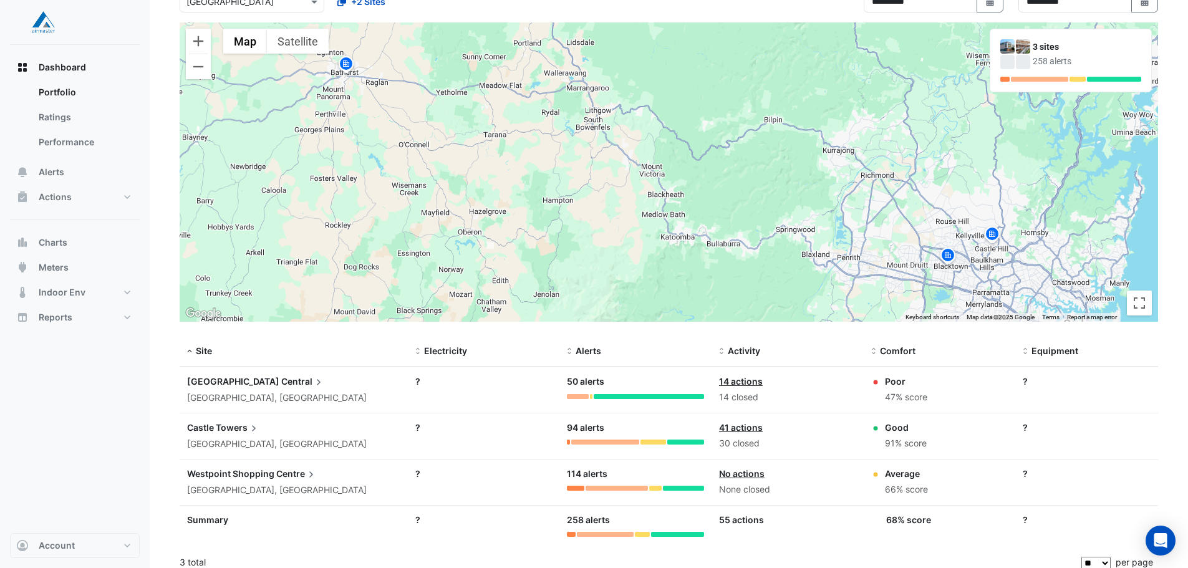
click at [230, 382] on span "[GEOGRAPHIC_DATA]" at bounding box center [233, 381] width 92 height 11
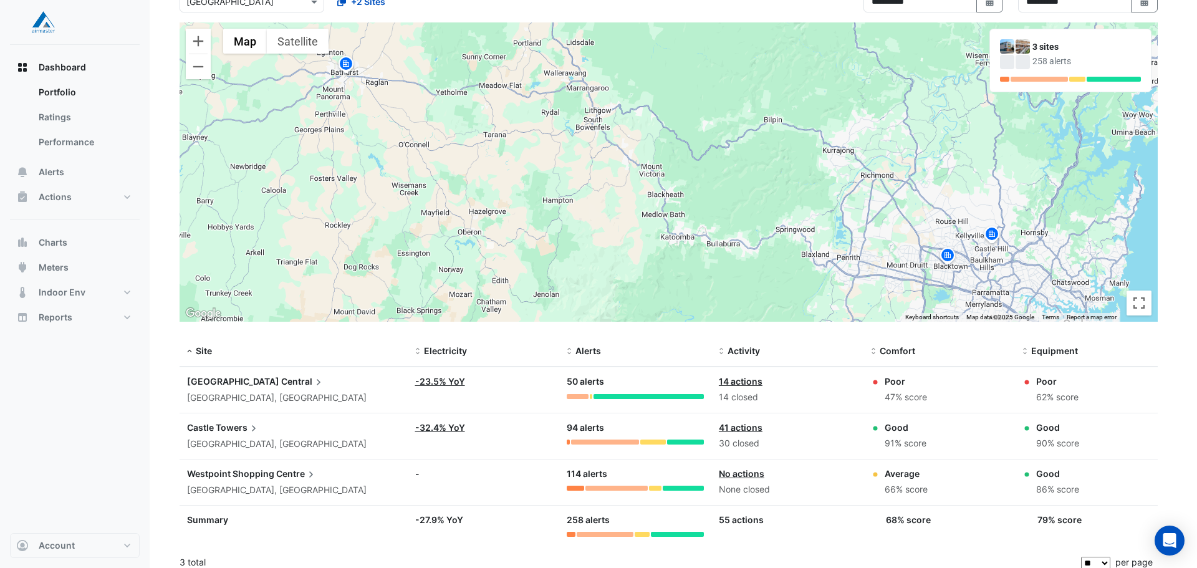
click at [549, 380] on ngb-offcanvas-backdrop at bounding box center [598, 284] width 1197 height 568
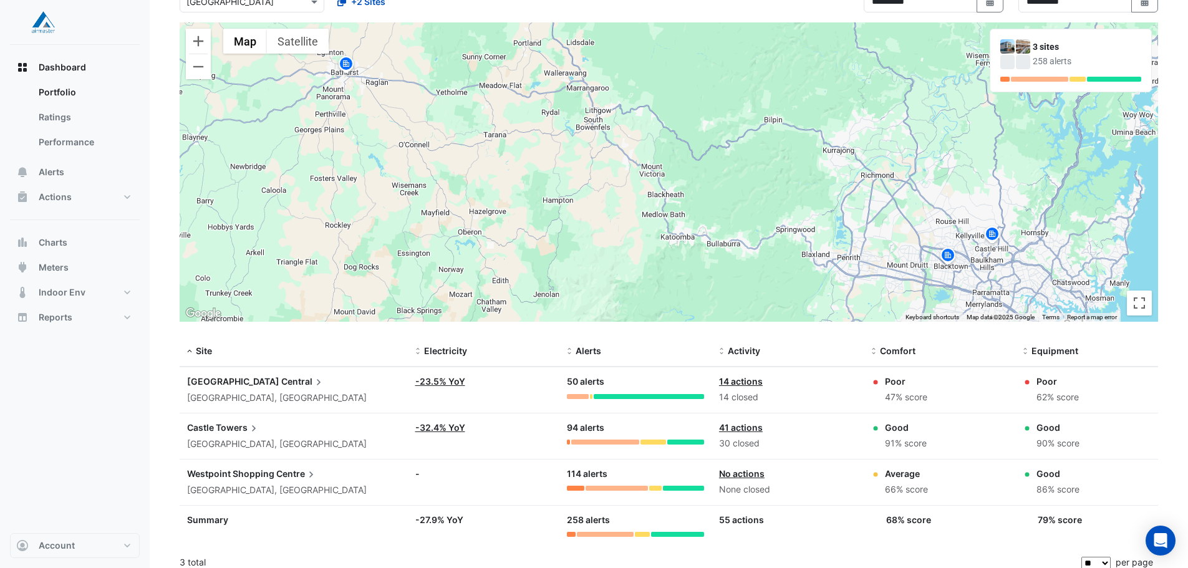
click at [746, 382] on link "14 actions" at bounding box center [741, 381] width 44 height 11
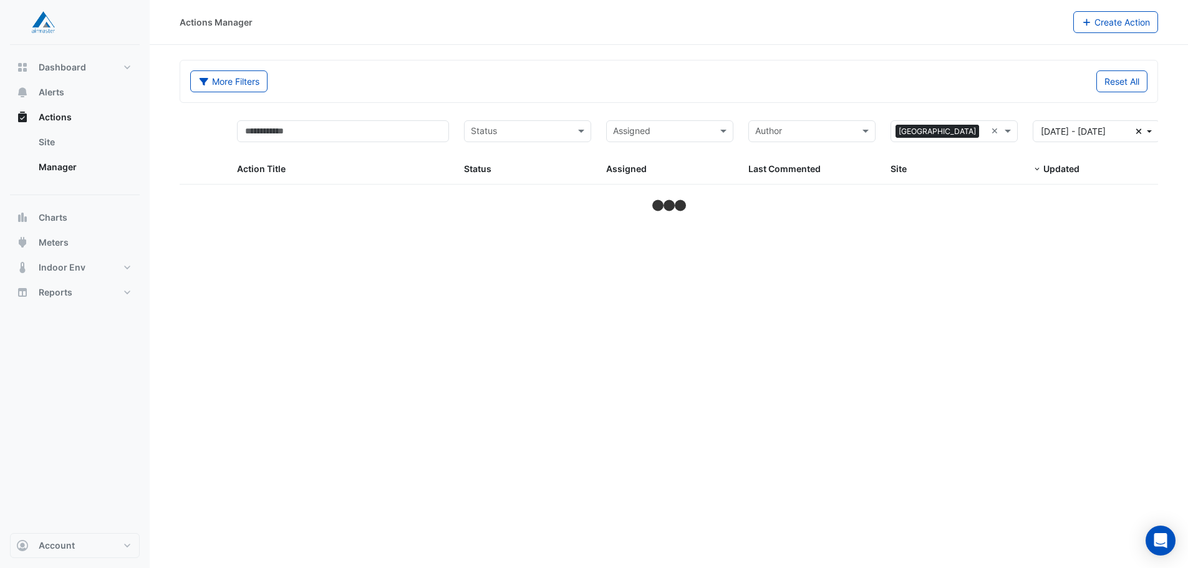
select select "**"
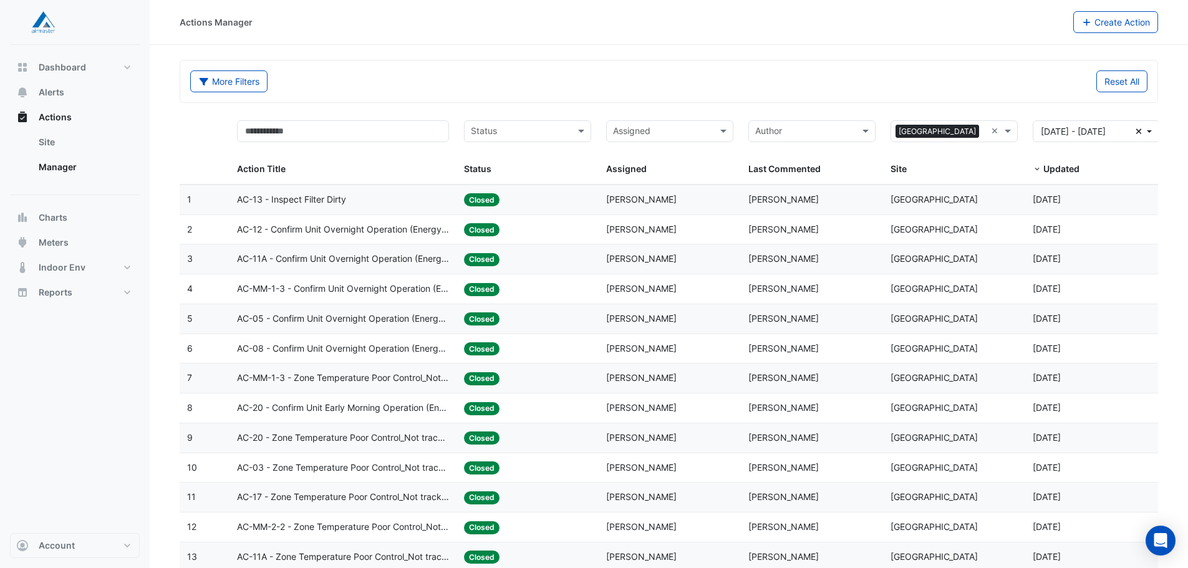
click at [579, 138] on div "Status" at bounding box center [527, 131] width 127 height 22
click at [539, 178] on div "In Progress" at bounding box center [528, 176] width 126 height 18
click at [585, 133] on span at bounding box center [583, 131] width 16 height 14
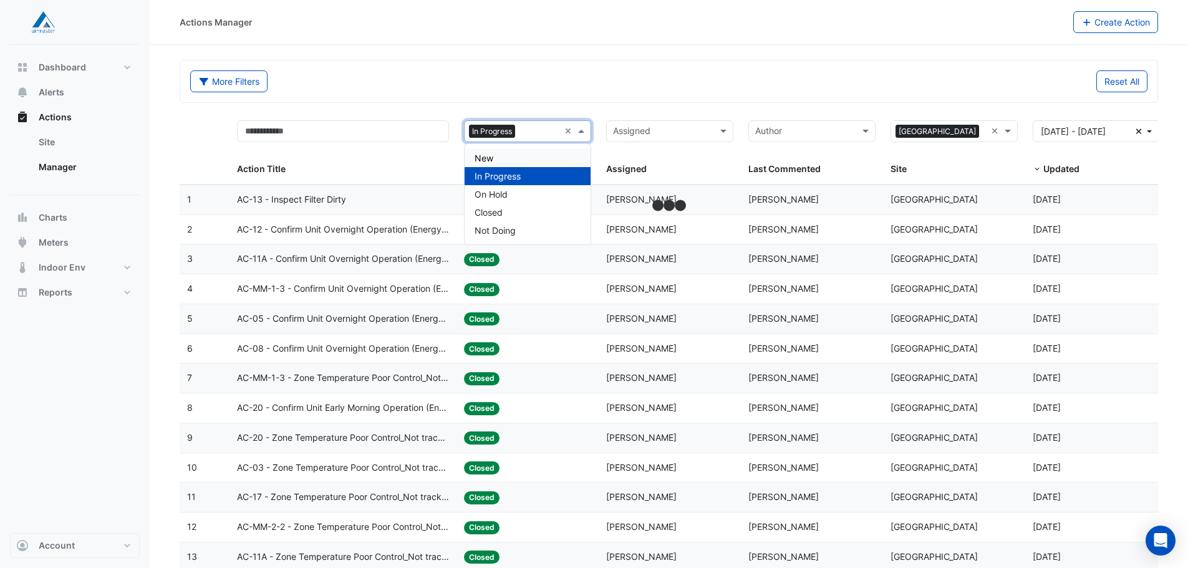
click at [541, 158] on div "New" at bounding box center [528, 158] width 126 height 18
click at [586, 135] on span at bounding box center [583, 131] width 16 height 14
click at [551, 189] on div "On Hold" at bounding box center [528, 194] width 126 height 18
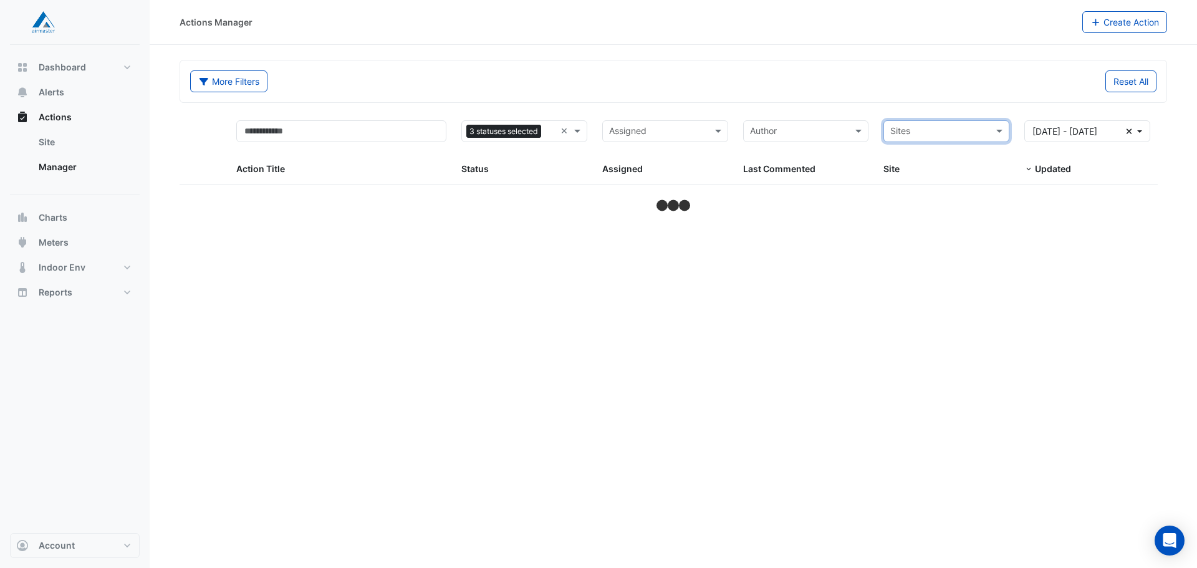
select select "**"
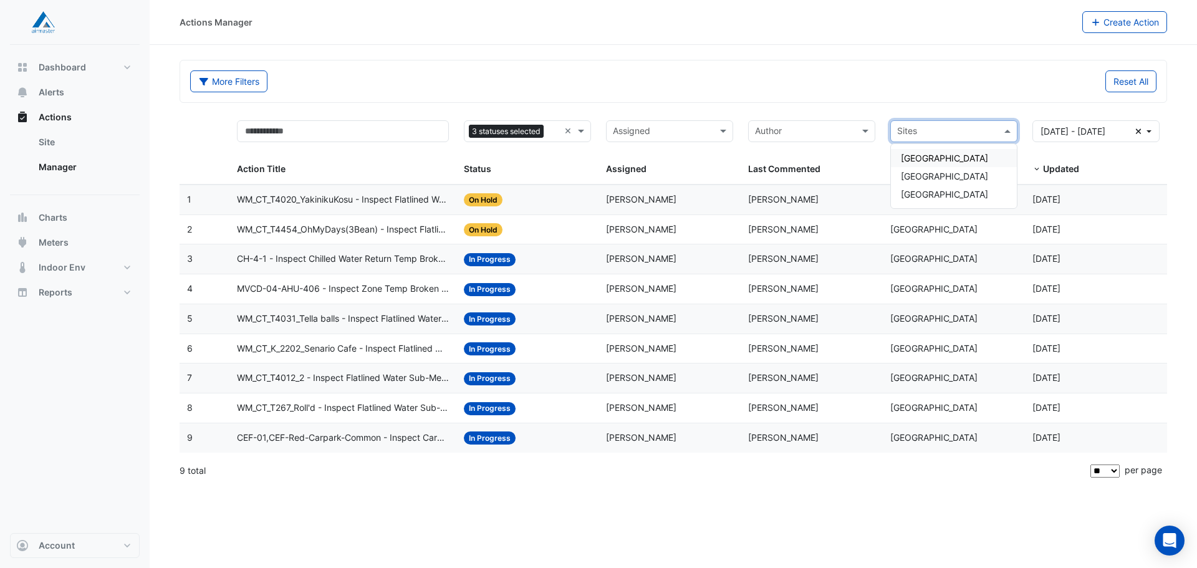
click at [1013, 129] on span at bounding box center [1009, 131] width 16 height 14
click at [948, 156] on span "[GEOGRAPHIC_DATA]" at bounding box center [944, 158] width 87 height 11
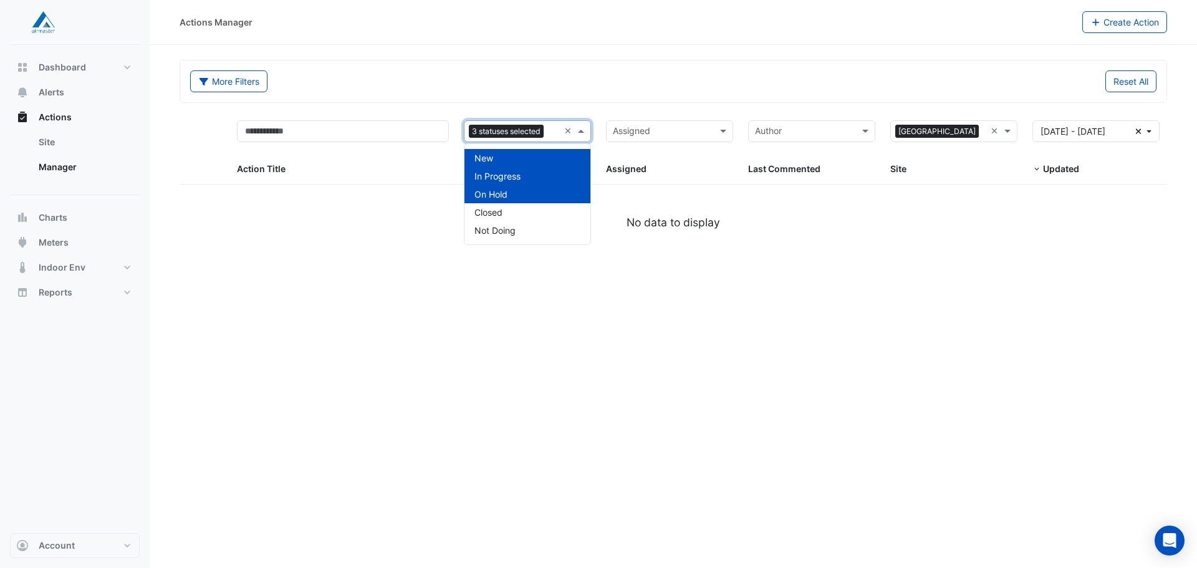
click at [586, 127] on span at bounding box center [583, 131] width 16 height 14
click at [541, 211] on div "Closed" at bounding box center [528, 212] width 126 height 18
click at [580, 129] on span at bounding box center [583, 131] width 16 height 14
click at [527, 227] on div "Not Doing" at bounding box center [528, 230] width 126 height 18
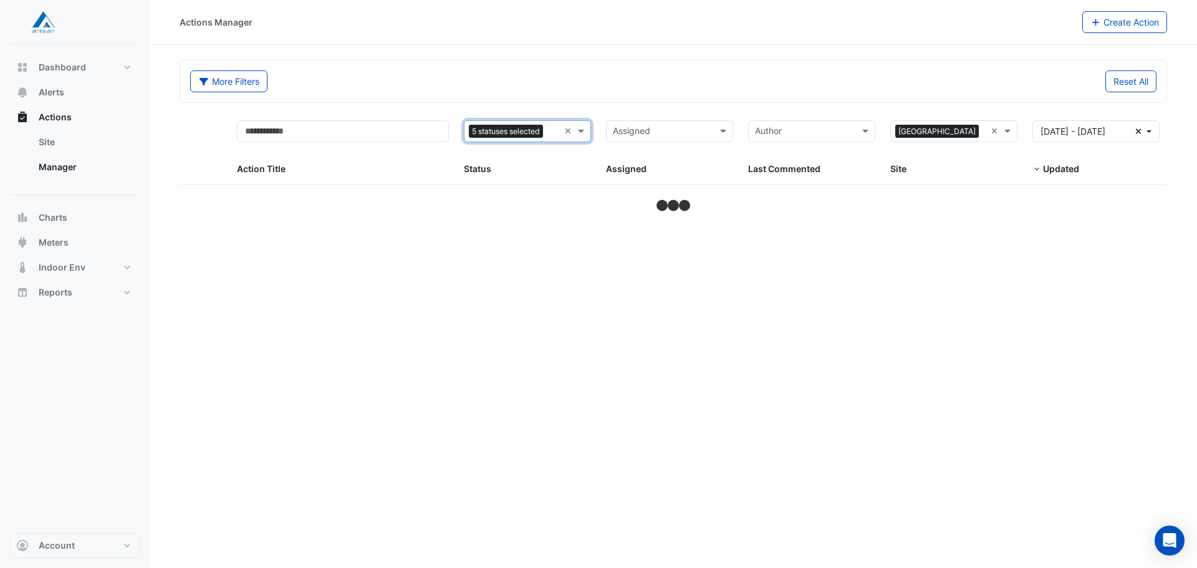
select select "**"
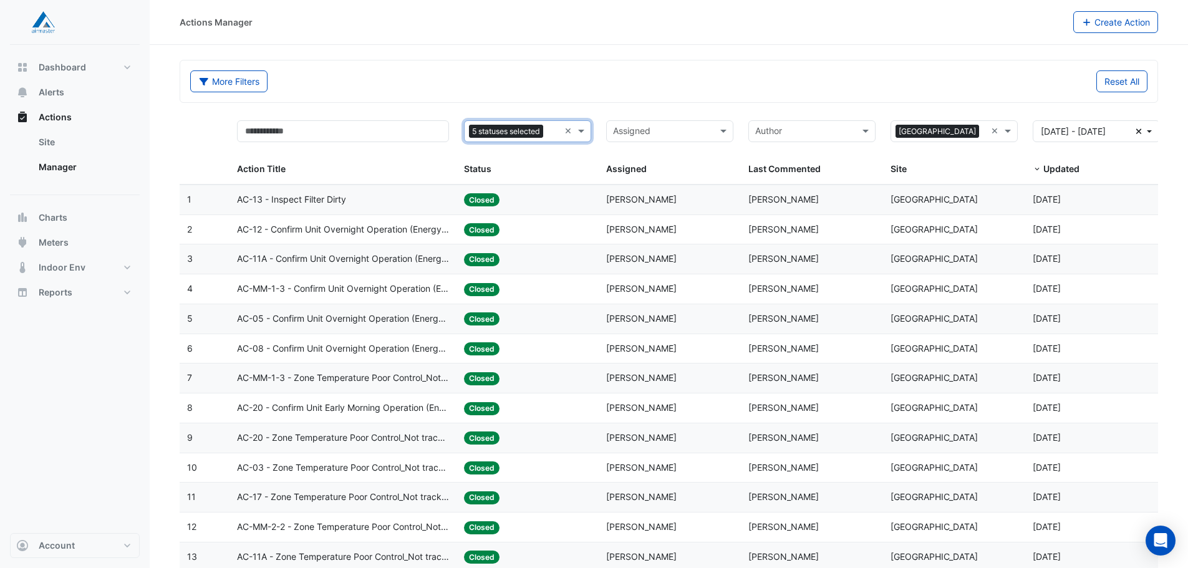
click at [483, 170] on span "Status" at bounding box center [477, 168] width 27 height 11
click at [52, 137] on link "Site" at bounding box center [84, 142] width 111 height 25
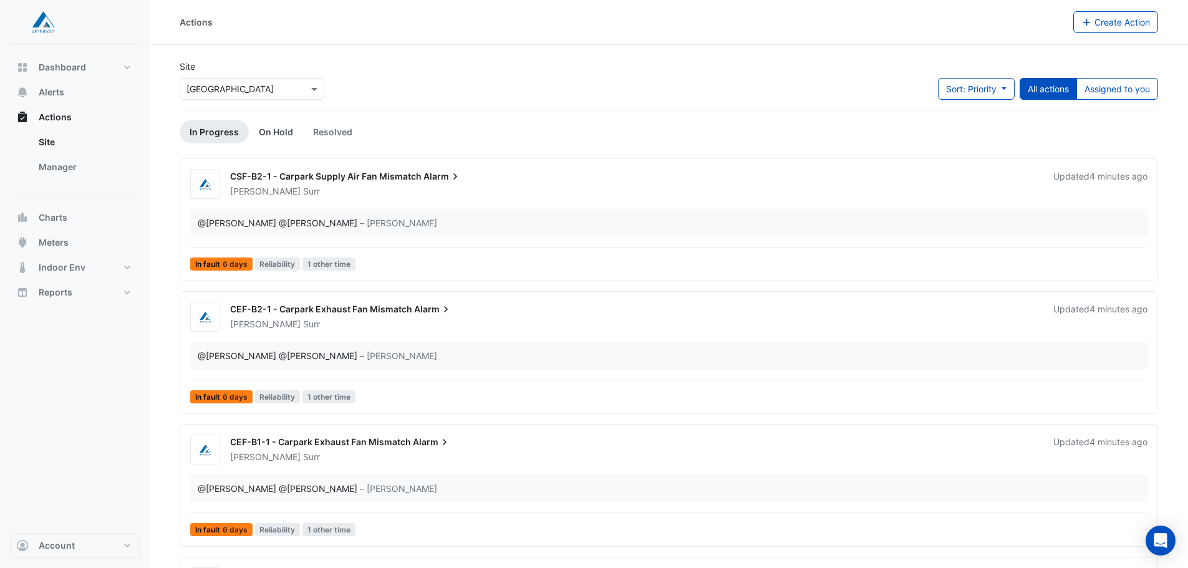
drag, startPoint x: 334, startPoint y: 133, endPoint x: 281, endPoint y: 133, distance: 53.0
click at [334, 133] on link "Resolved" at bounding box center [332, 131] width 59 height 23
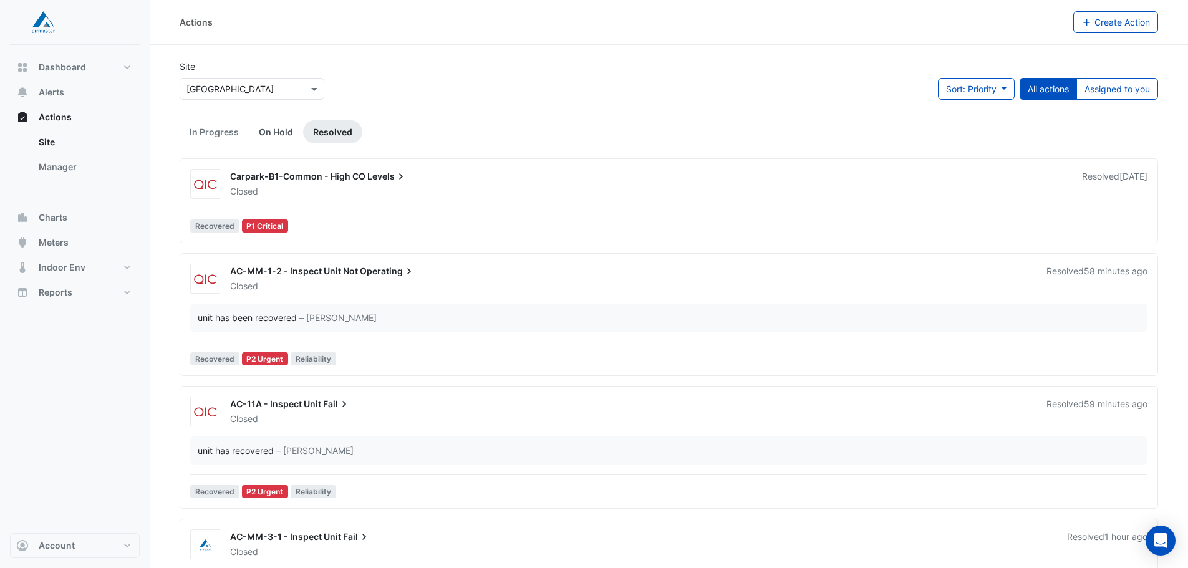
click at [271, 131] on link "On Hold" at bounding box center [276, 131] width 54 height 23
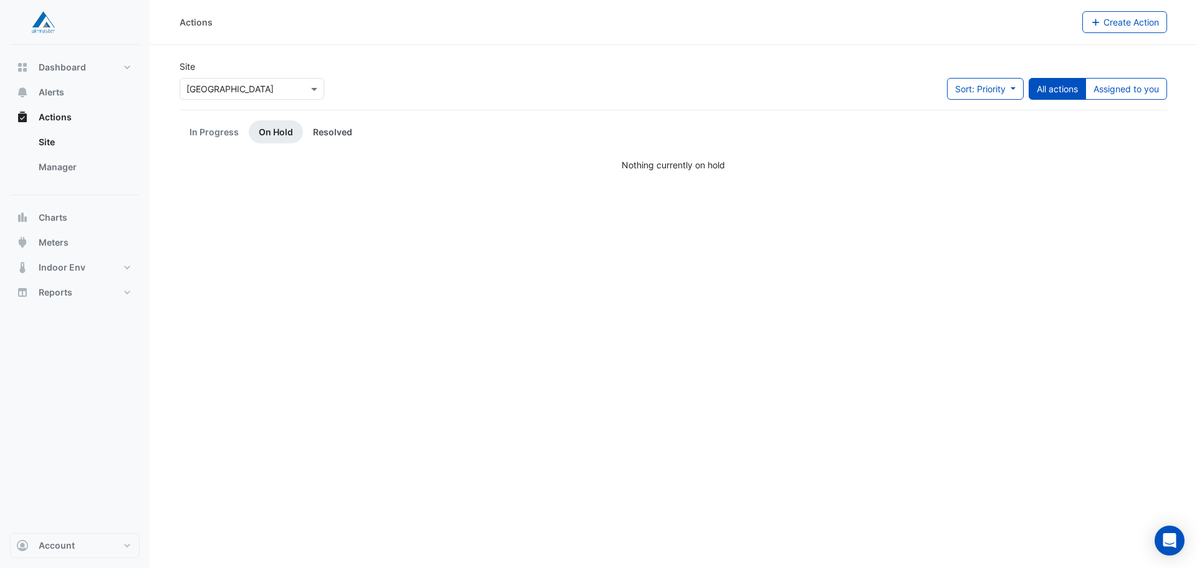
click at [325, 133] on link "Resolved" at bounding box center [332, 131] width 59 height 23
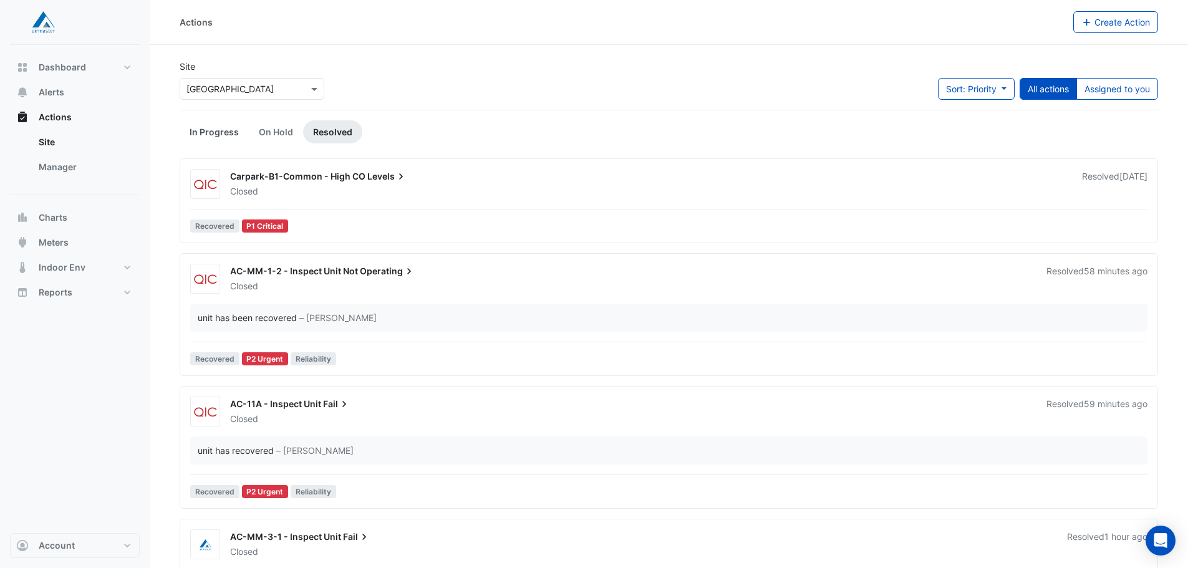
click at [193, 127] on link "In Progress" at bounding box center [214, 131] width 69 height 23
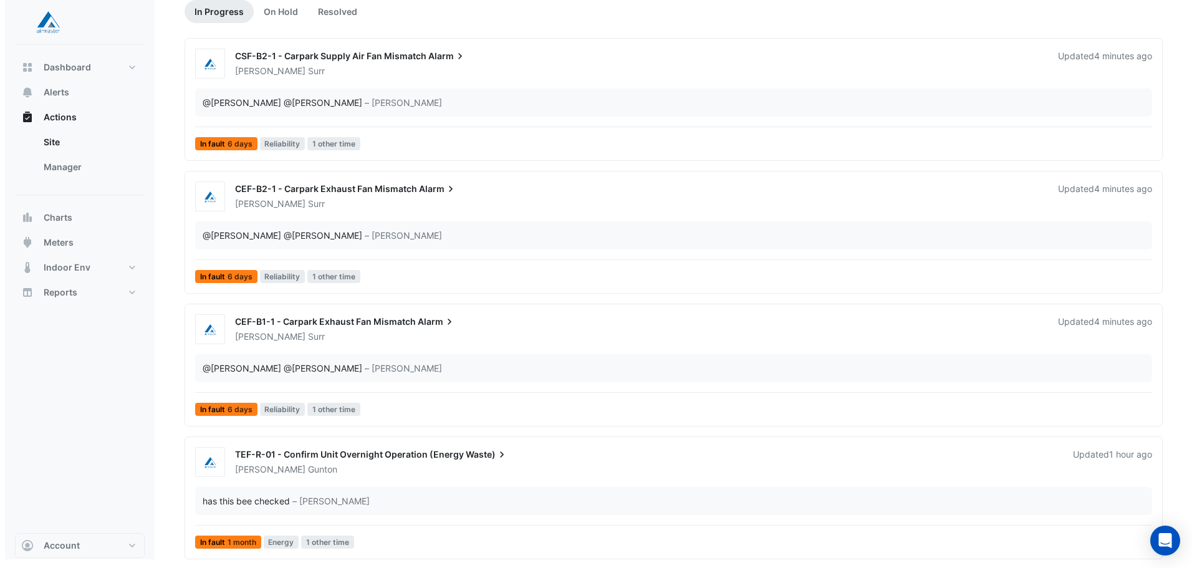
scroll to position [122, 0]
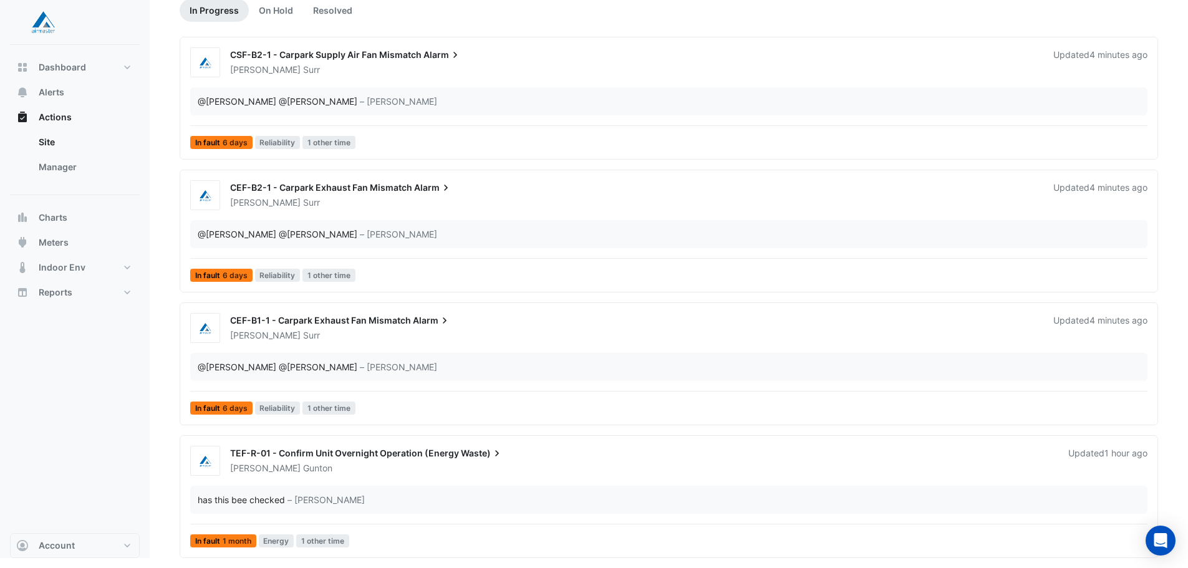
click at [422, 462] on div "[PERSON_NAME]" at bounding box center [642, 468] width 826 height 12
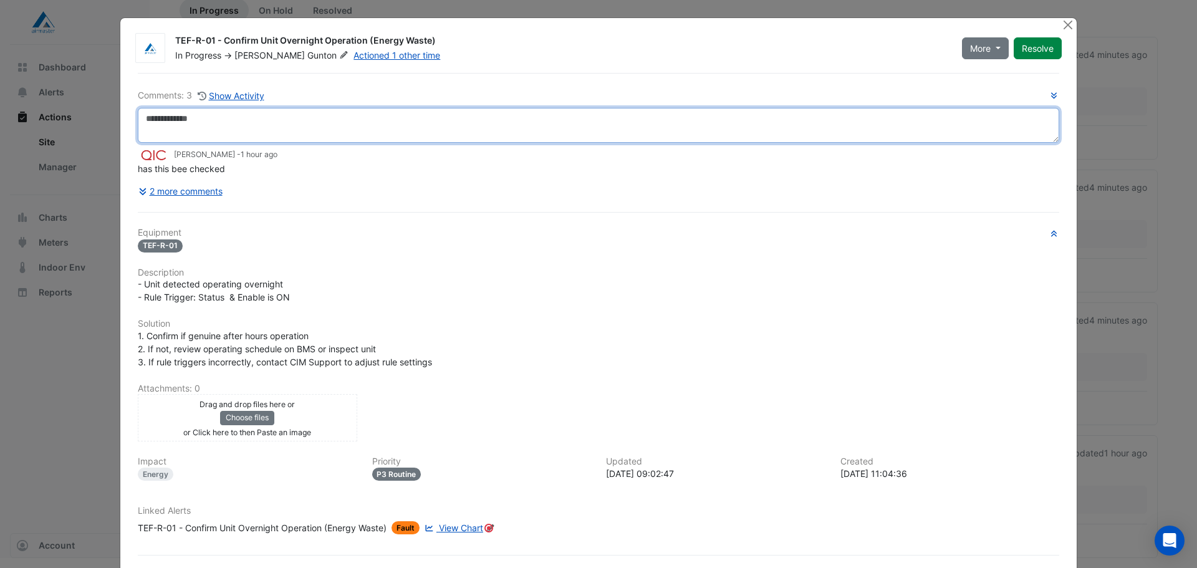
click at [330, 116] on textarea at bounding box center [599, 125] width 922 height 35
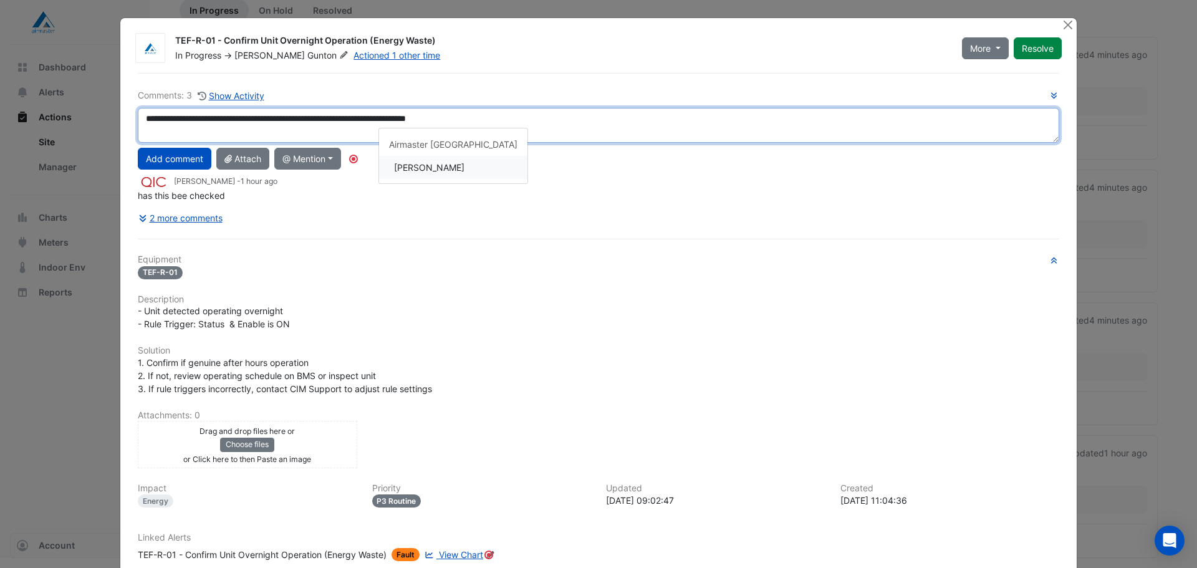
click at [428, 175] on div "**********" at bounding box center [599, 159] width 922 height 140
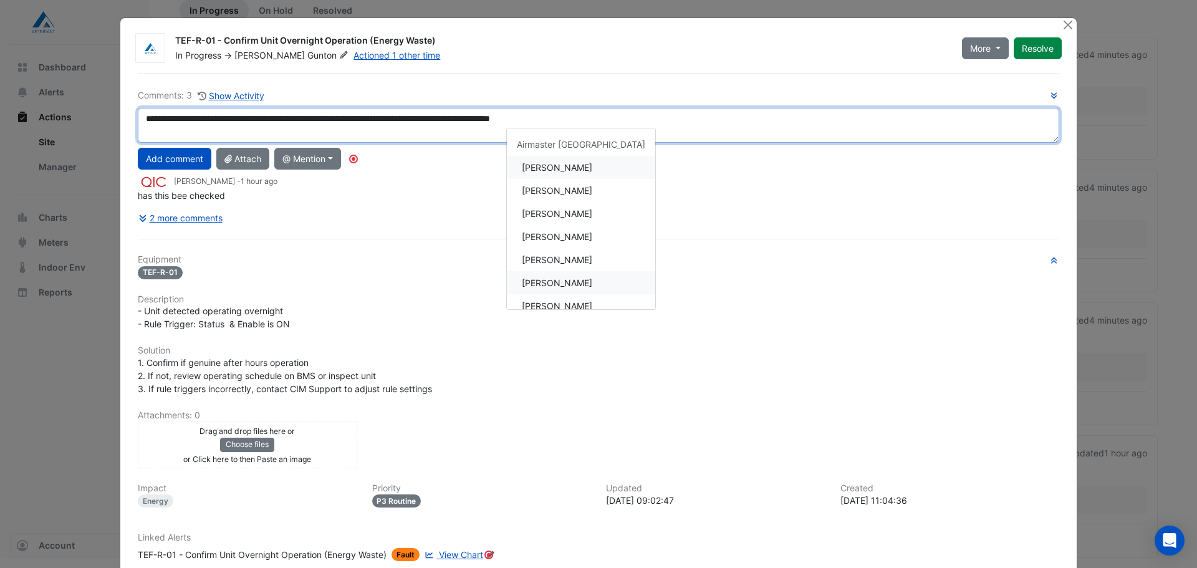
click at [542, 276] on div "**********" at bounding box center [598, 346] width 937 height 546
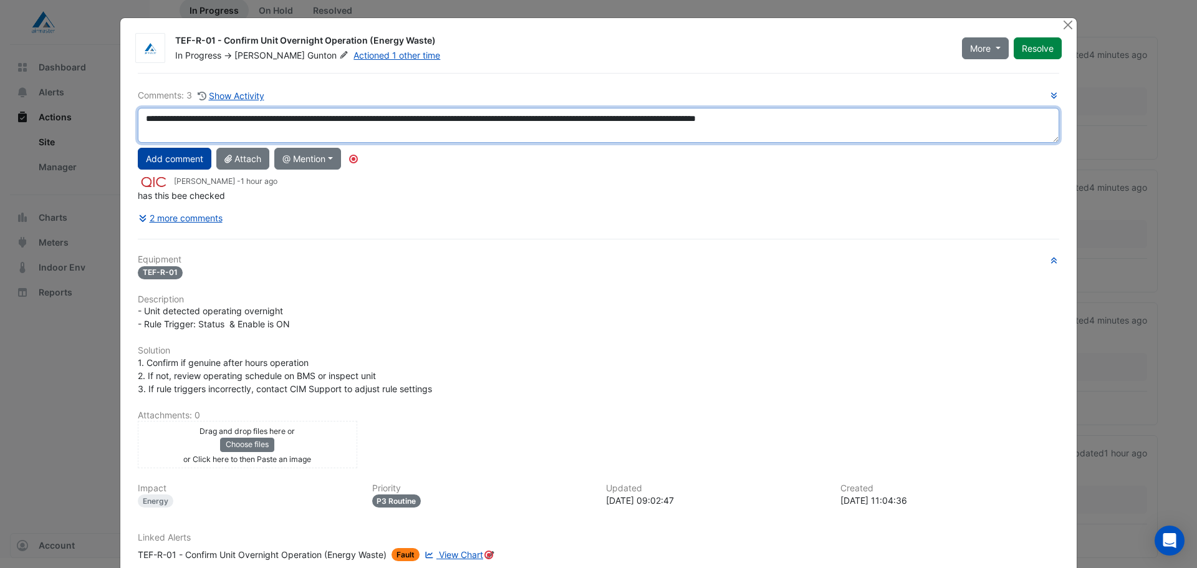
type textarea "**********"
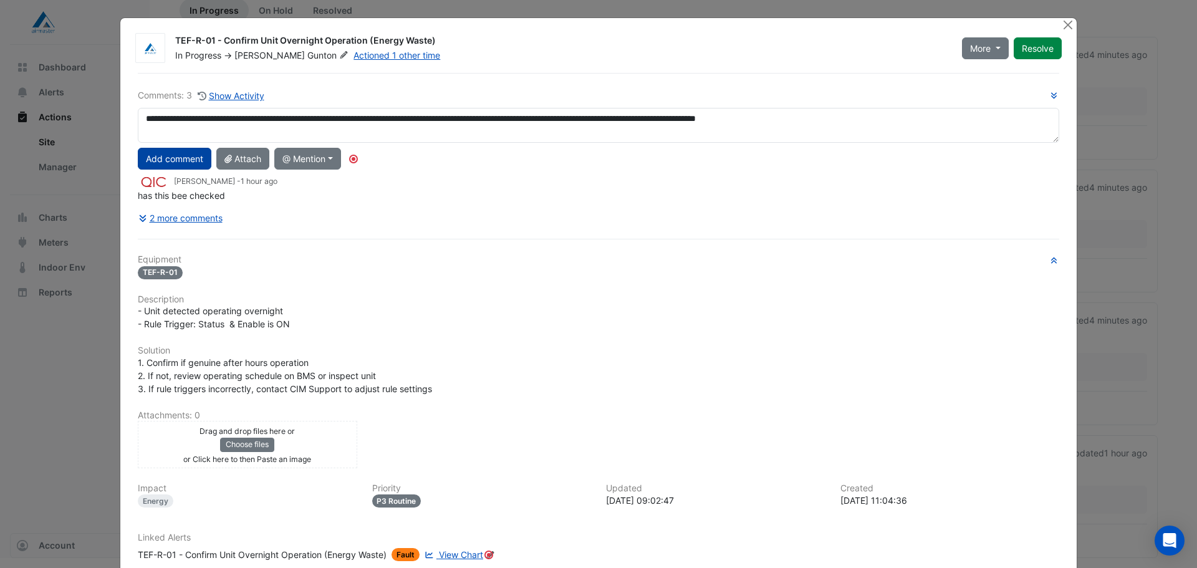
click at [172, 165] on button "Add comment" at bounding box center [175, 159] width 74 height 22
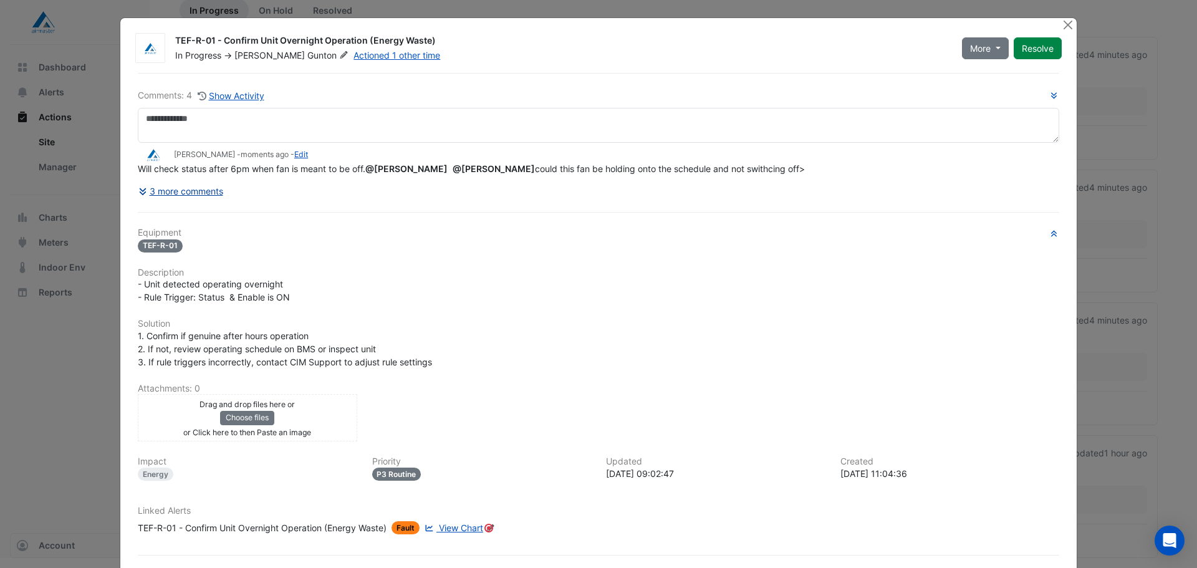
click at [209, 196] on button "3 more comments" at bounding box center [181, 191] width 86 height 22
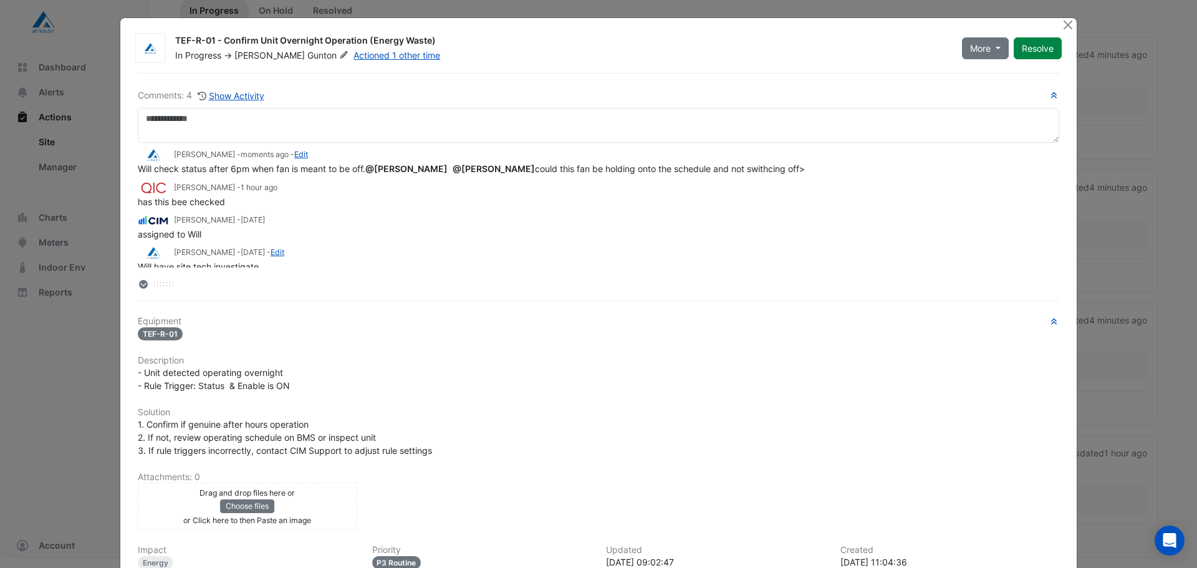
click at [1064, 31] on div at bounding box center [1069, 25] width 16 height 14
click at [1064, 28] on button "Close" at bounding box center [1067, 24] width 13 height 13
